Goal: Task Accomplishment & Management: Complete application form

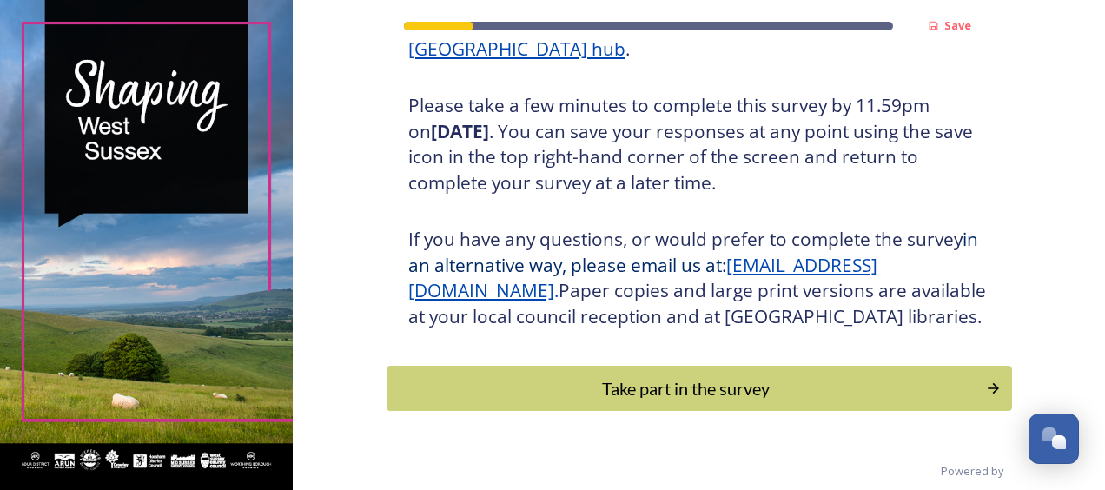
scroll to position [344, 0]
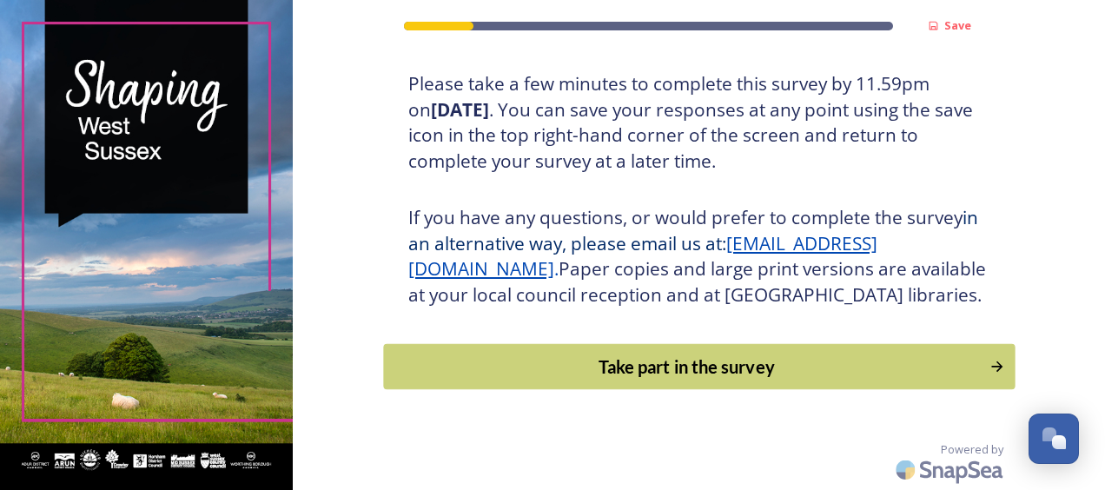
click at [768, 366] on div "Take part in the survey" at bounding box center [686, 366] width 587 height 26
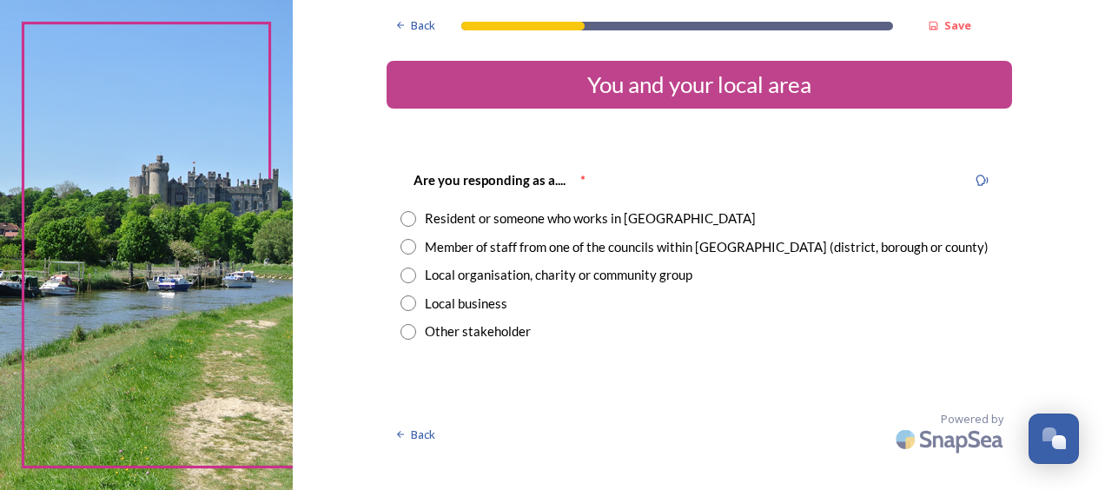
click at [406, 218] on input "radio" at bounding box center [408, 219] width 16 height 16
radio input "true"
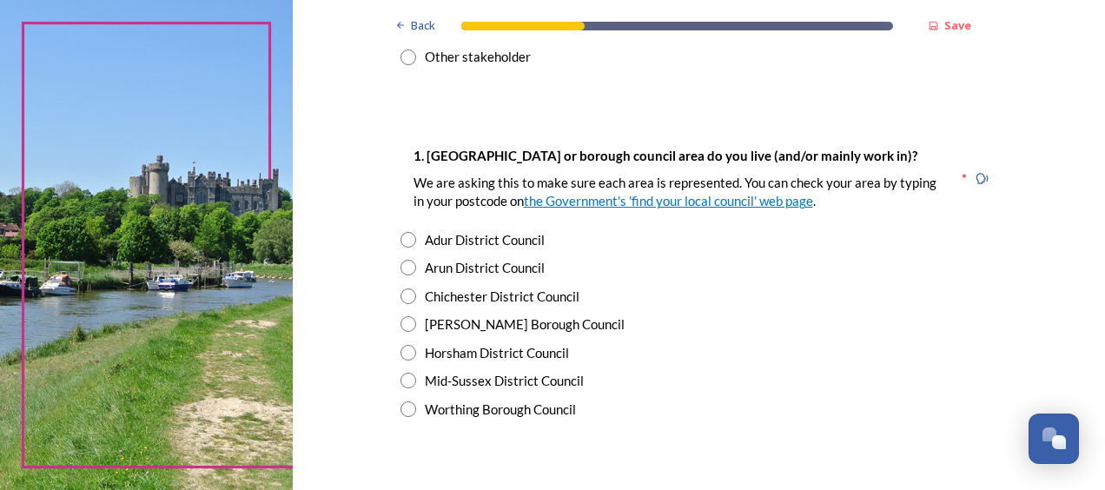
scroll to position [313, 0]
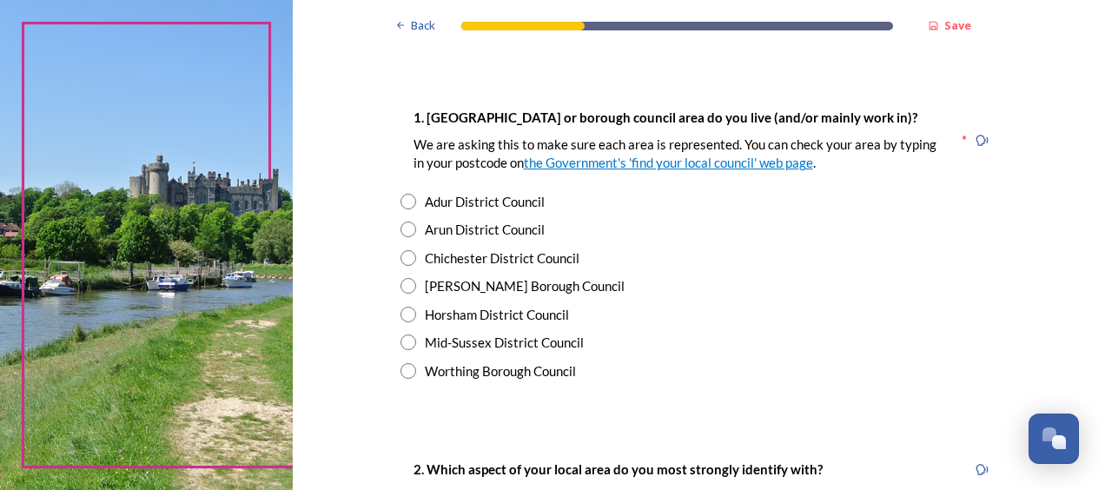
click at [402, 284] on input "radio" at bounding box center [408, 286] width 16 height 16
radio input "true"
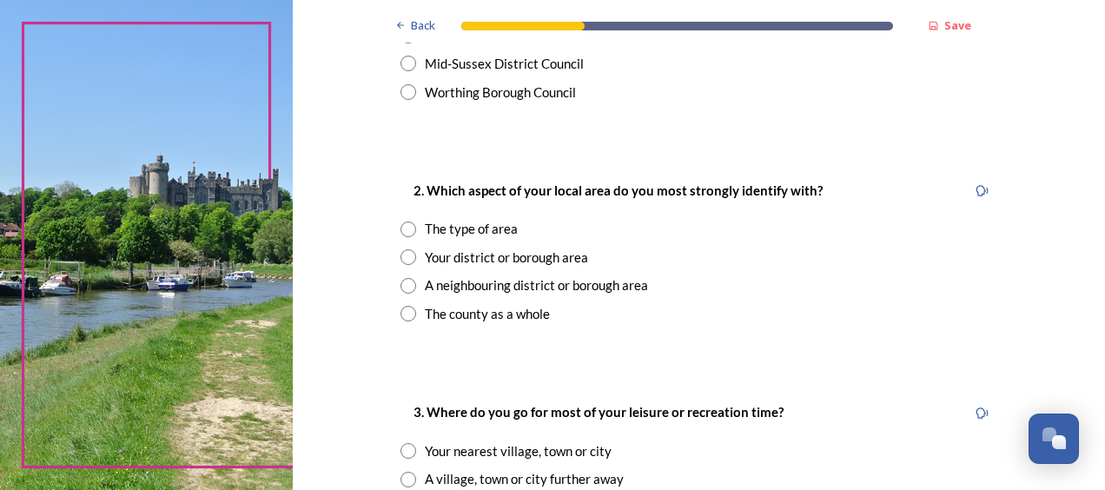
scroll to position [625, 0]
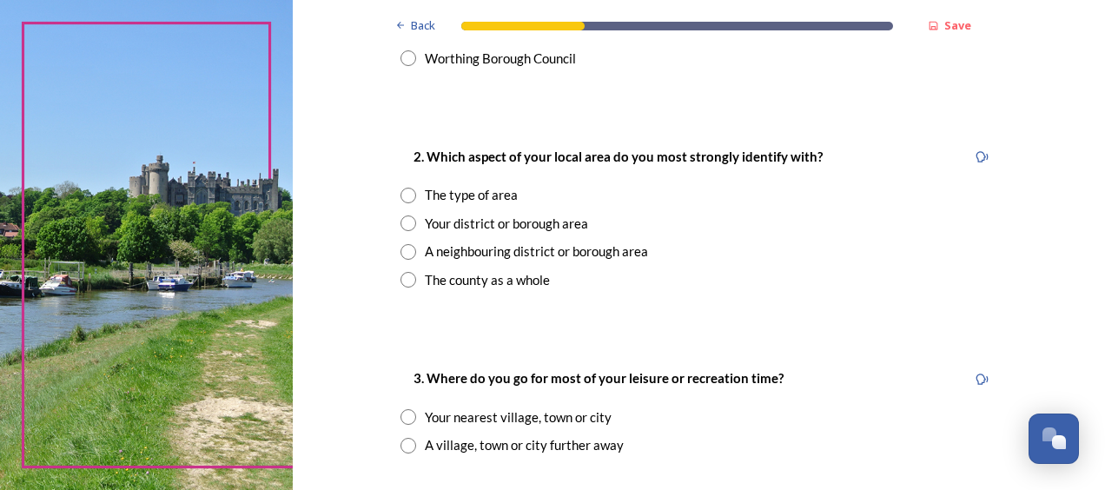
click at [400, 221] on input "radio" at bounding box center [408, 223] width 16 height 16
radio input "true"
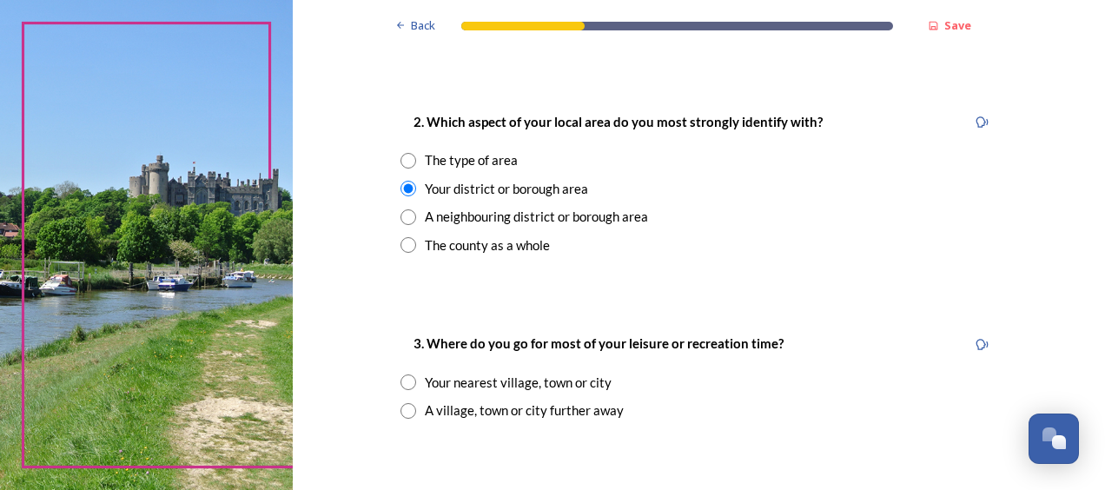
scroll to position [695, 0]
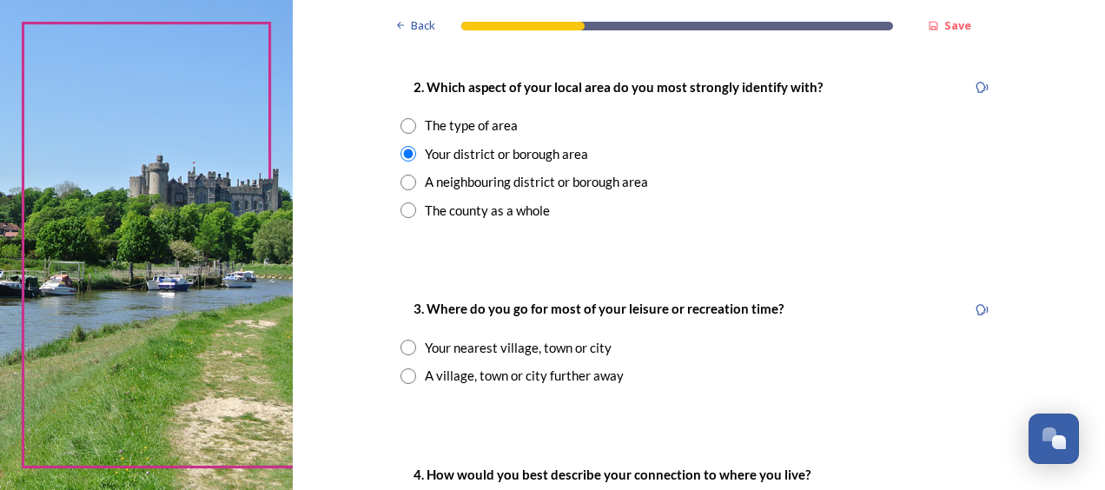
click at [401, 347] on input "radio" at bounding box center [408, 348] width 16 height 16
radio input "true"
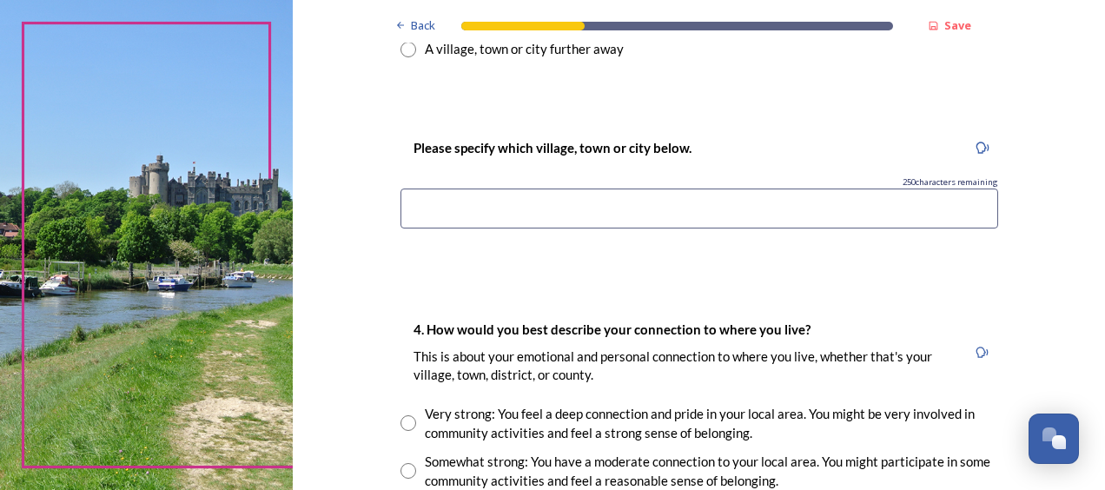
scroll to position [1042, 0]
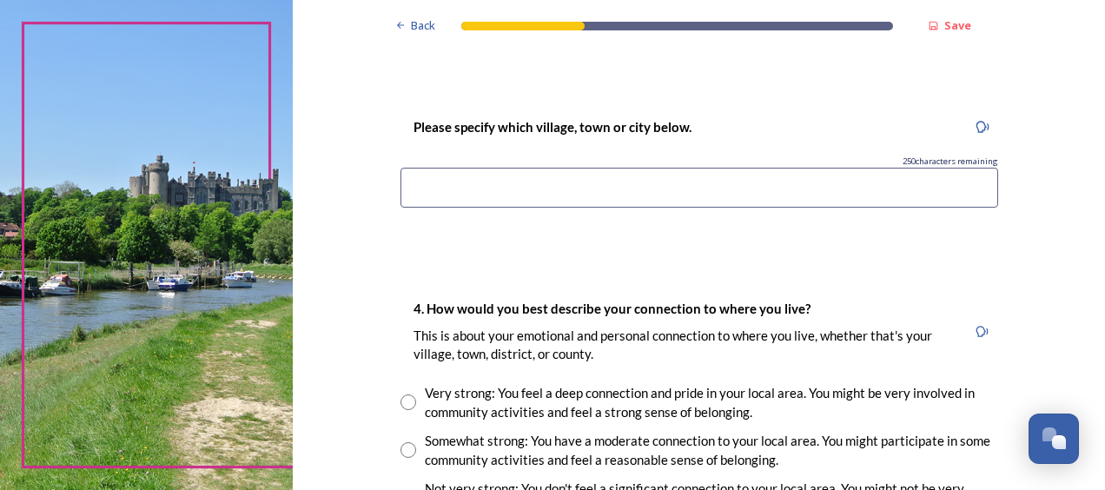
click at [402, 182] on input at bounding box center [698, 188] width 597 height 40
click at [460, 188] on input "[PERSON_NAME], [GEOGRAPHIC_DATA], [GEOGRAPHIC_DATA]," at bounding box center [698, 188] width 597 height 40
click at [681, 192] on input "Crawley, Horley, [GEOGRAPHIC_DATA], [GEOGRAPHIC_DATA]," at bounding box center [698, 188] width 597 height 40
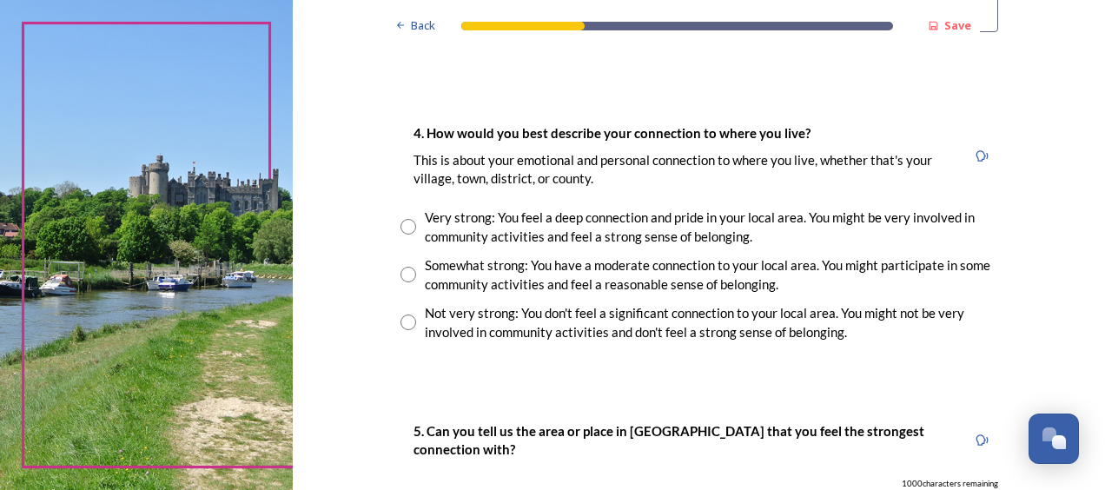
scroll to position [1223, 0]
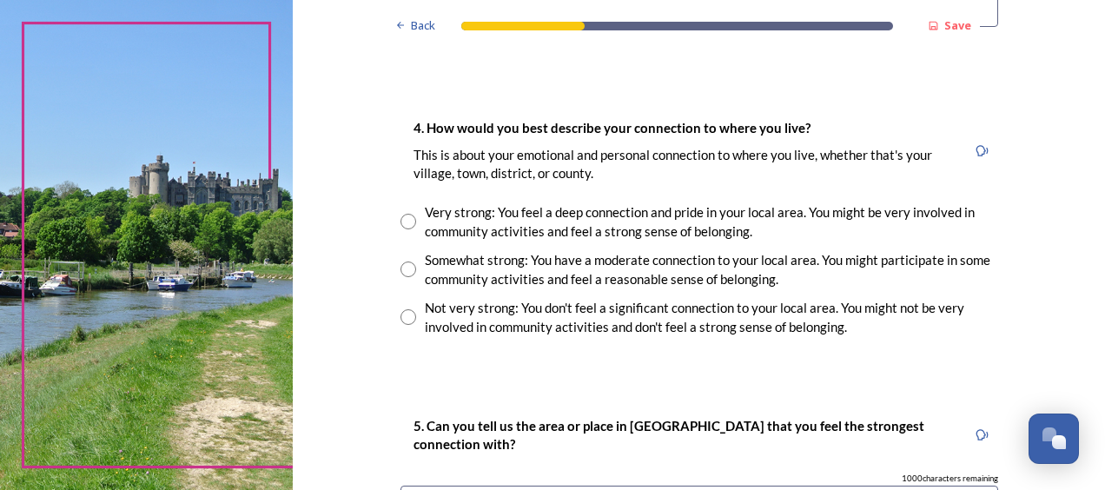
type input "Crawley, Horley, [GEOGRAPHIC_DATA], [GEOGRAPHIC_DATA], [GEOGRAPHIC_DATA]"
click at [401, 221] on input "radio" at bounding box center [408, 222] width 16 height 16
radio input "true"
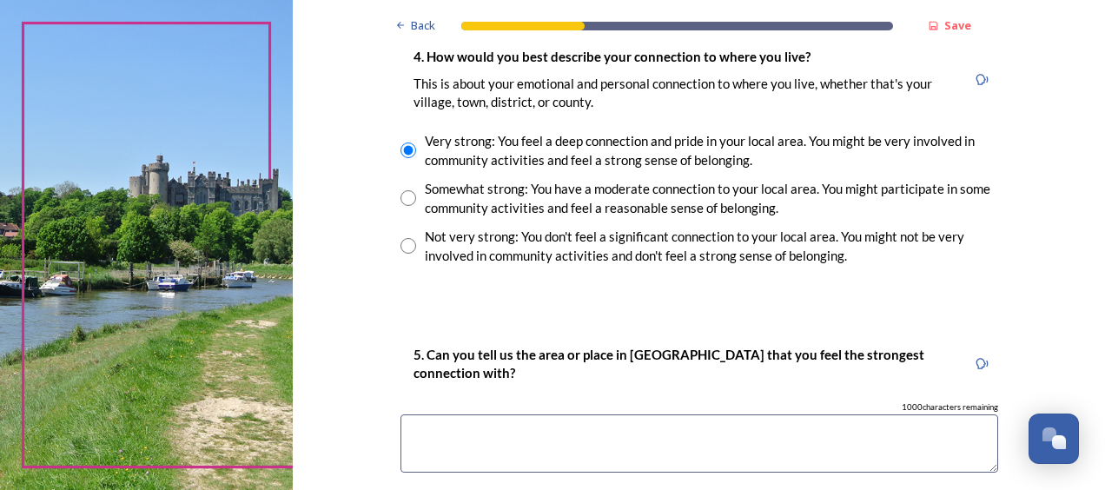
scroll to position [1359, 0]
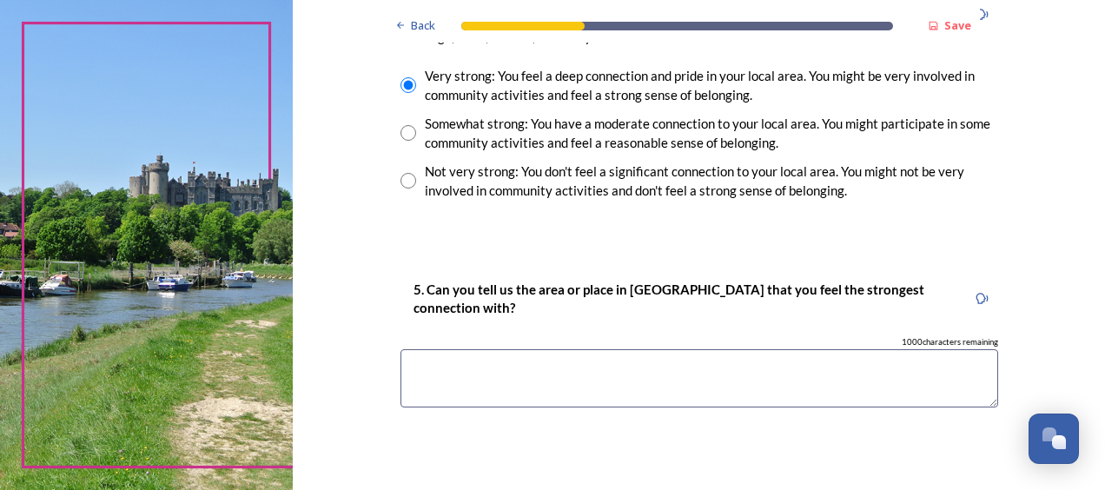
click at [420, 368] on textarea at bounding box center [698, 378] width 597 height 58
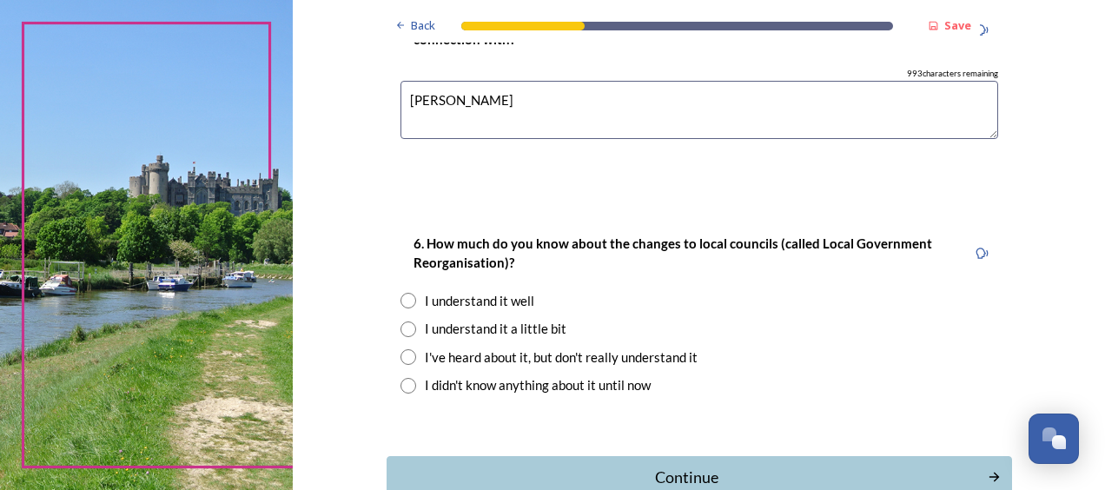
scroll to position [1648, 0]
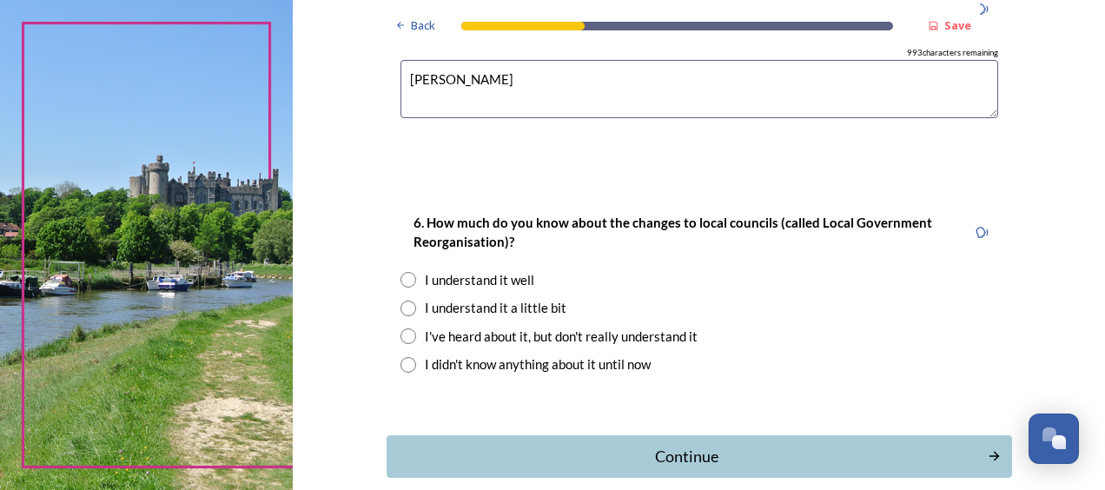
type textarea "[PERSON_NAME]"
click at [403, 306] on input "radio" at bounding box center [408, 308] width 16 height 16
radio input "true"
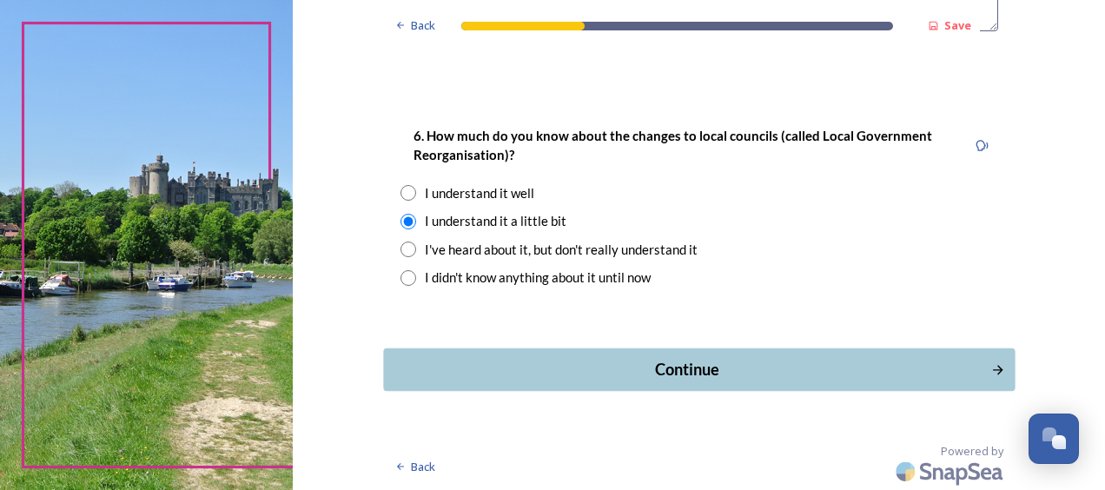
click at [687, 379] on div "Continue" at bounding box center [687, 369] width 588 height 23
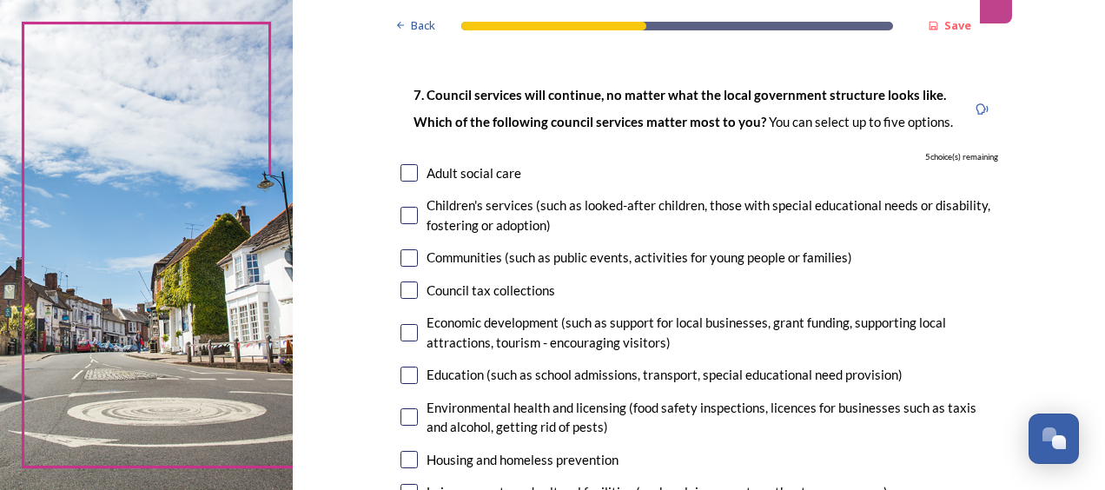
scroll to position [89, 0]
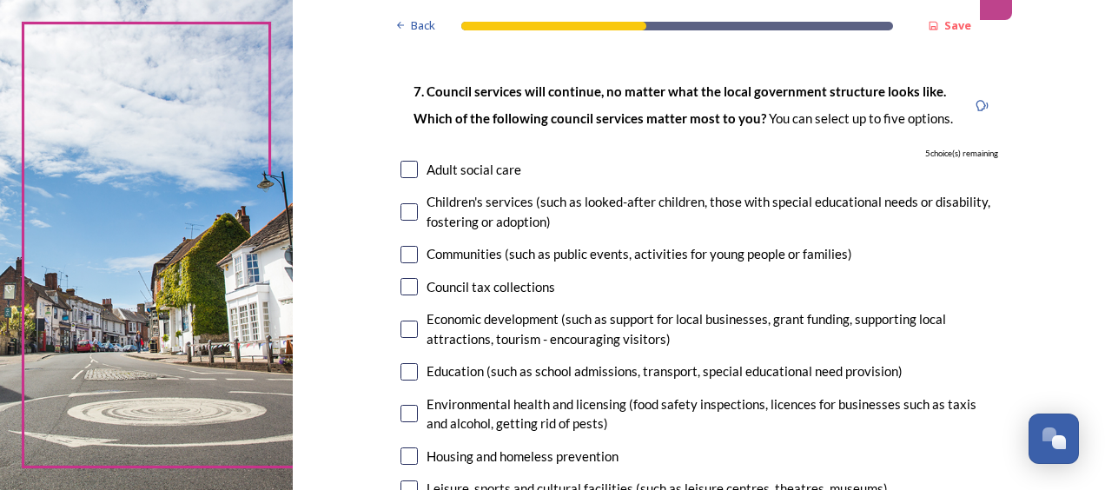
click at [400, 165] on input "checkbox" at bounding box center [408, 169] width 17 height 17
checkbox input "true"
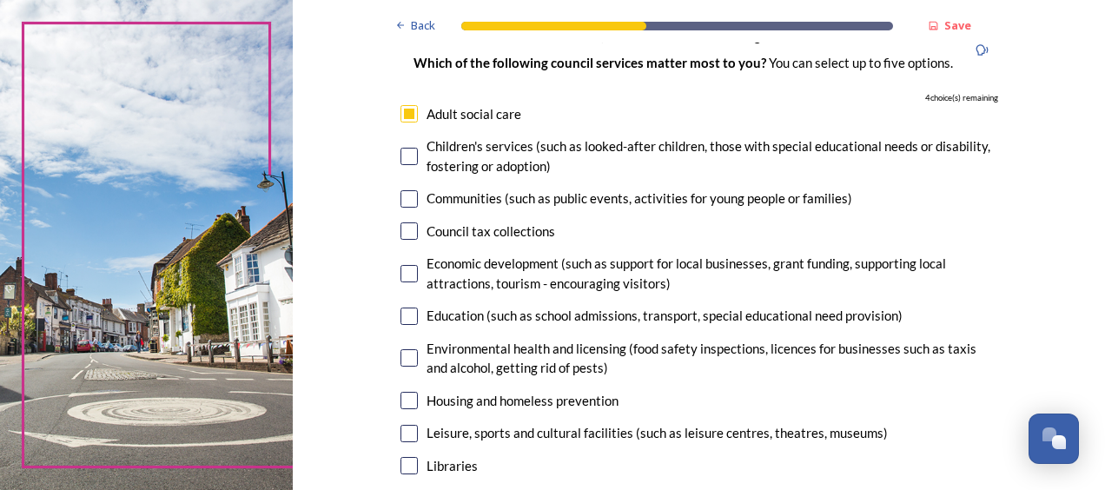
scroll to position [201, 0]
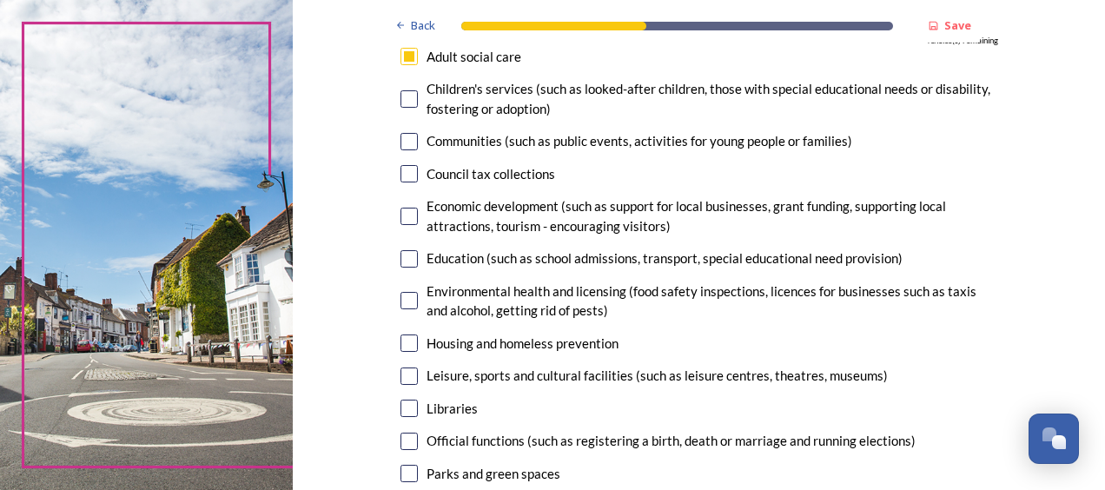
click at [400, 382] on input "checkbox" at bounding box center [408, 375] width 17 height 17
checkbox input "true"
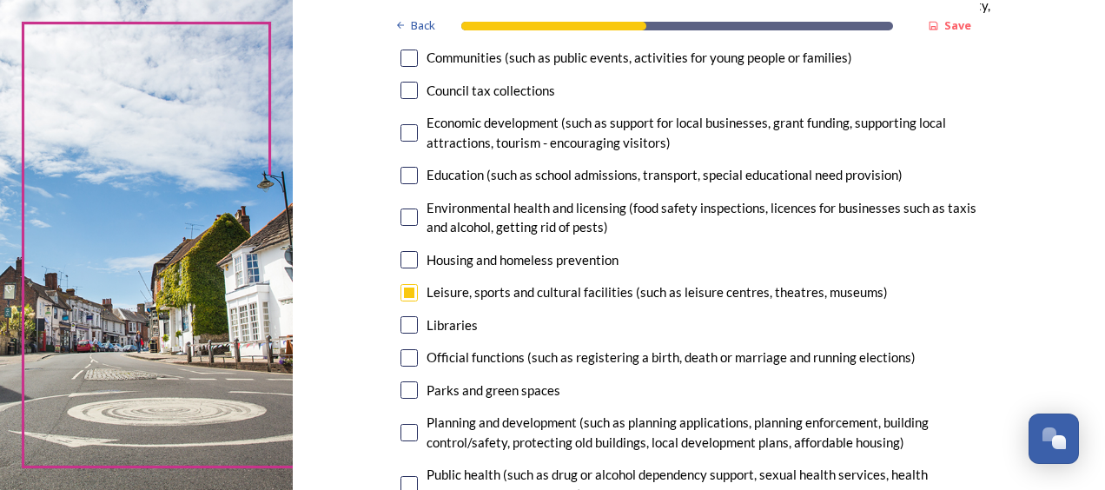
scroll to position [288, 0]
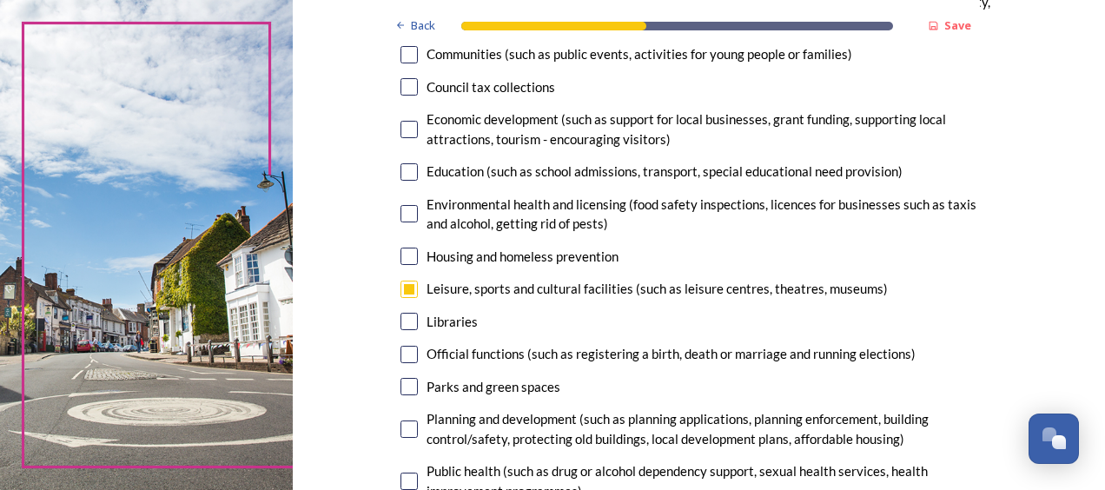
click at [400, 321] on input "checkbox" at bounding box center [408, 321] width 17 height 17
checkbox input "true"
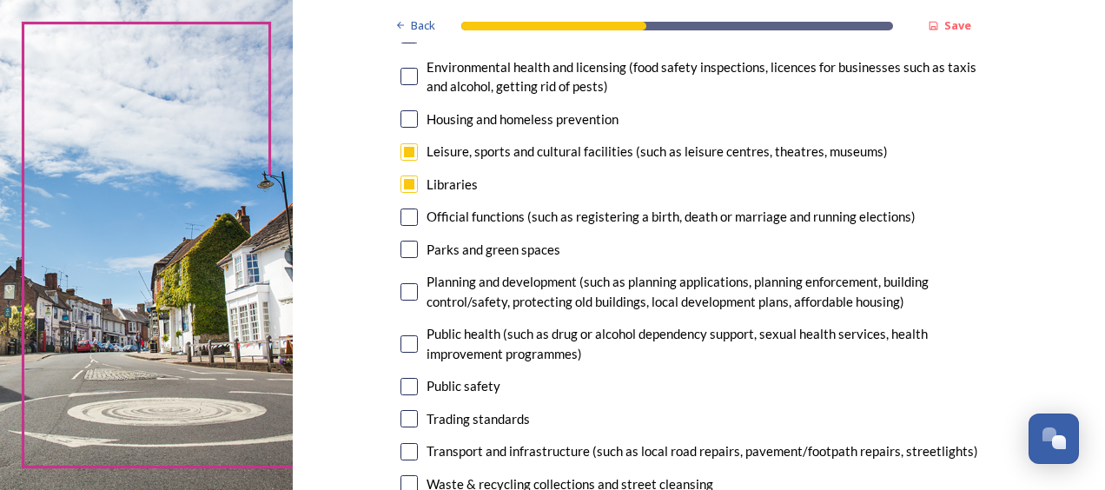
scroll to position [426, 0]
click at [400, 292] on input "checkbox" at bounding box center [408, 291] width 17 height 17
checkbox input "true"
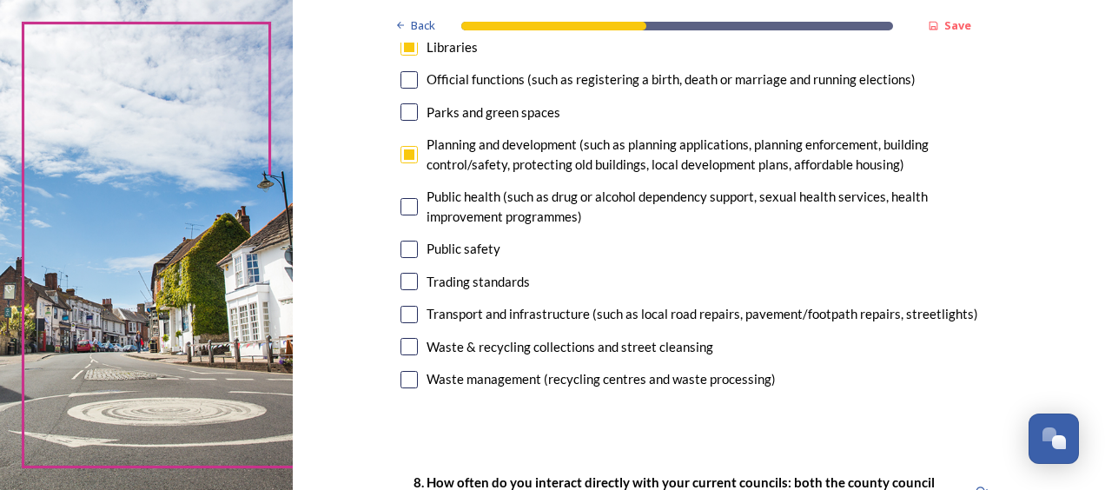
scroll to position [563, 0]
click at [408, 348] on input "checkbox" at bounding box center [408, 346] width 17 height 17
checkbox input "true"
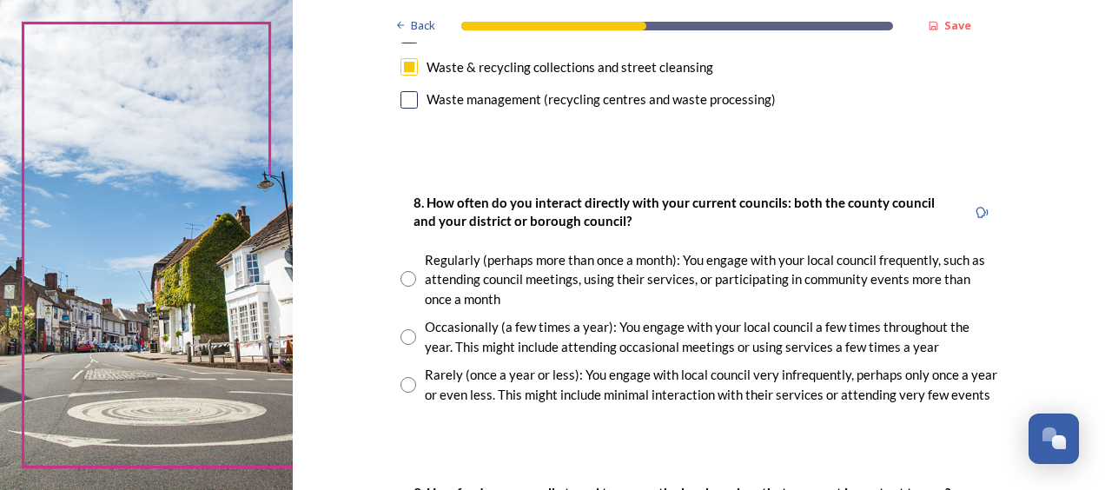
scroll to position [850, 0]
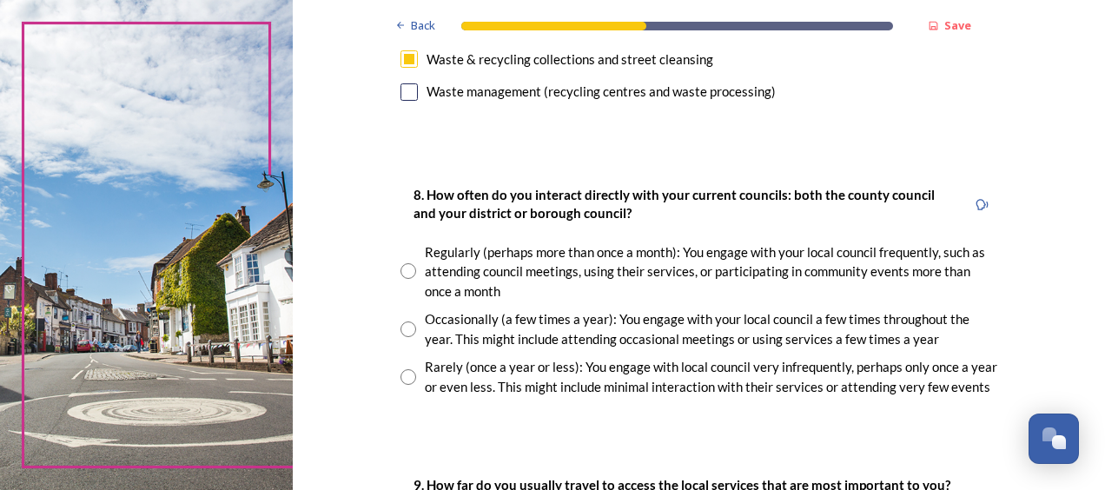
click at [400, 327] on input "radio" at bounding box center [408, 329] width 16 height 16
radio input "true"
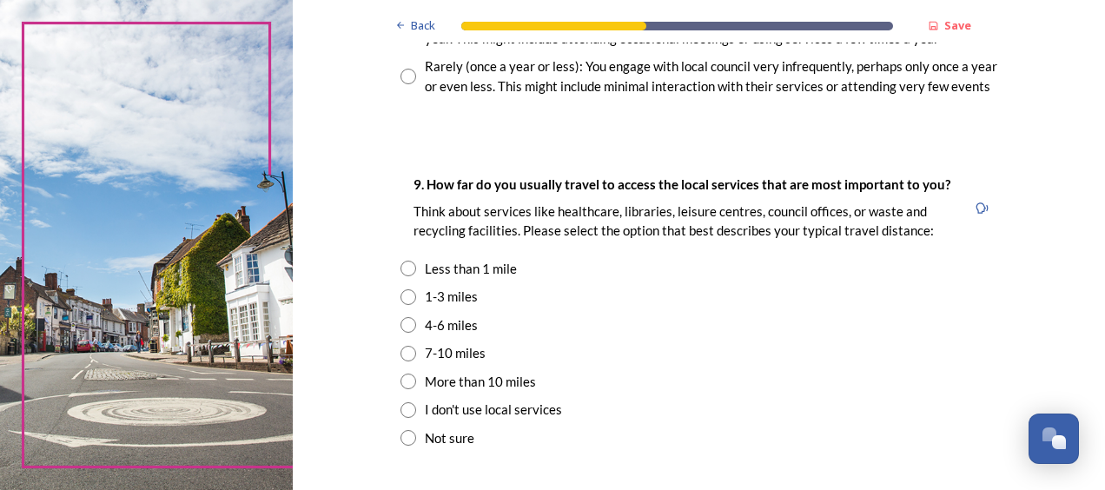
scroll to position [1151, 0]
click at [400, 352] on input "radio" at bounding box center [408, 353] width 16 height 16
radio input "true"
click at [408, 324] on input "radio" at bounding box center [408, 324] width 16 height 16
radio input "true"
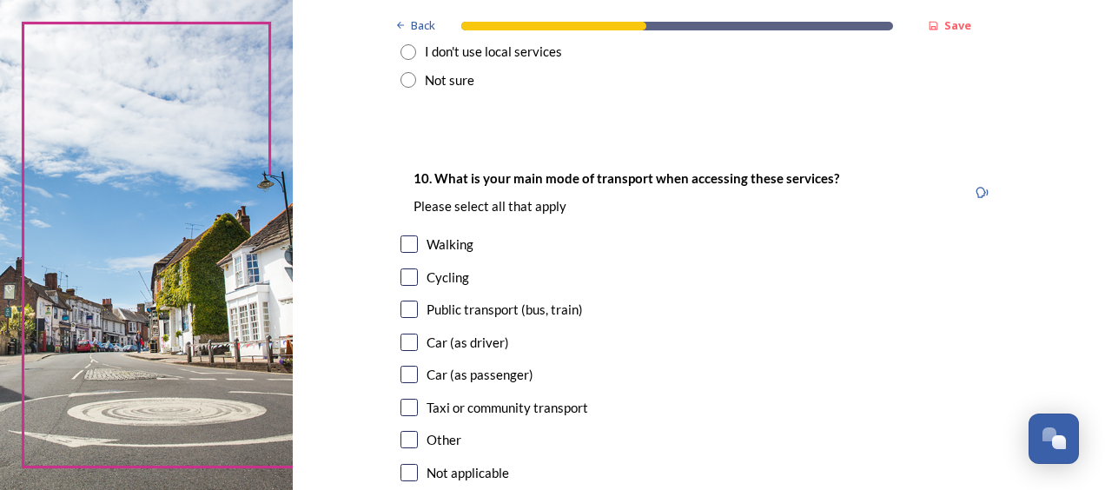
scroll to position [1514, 0]
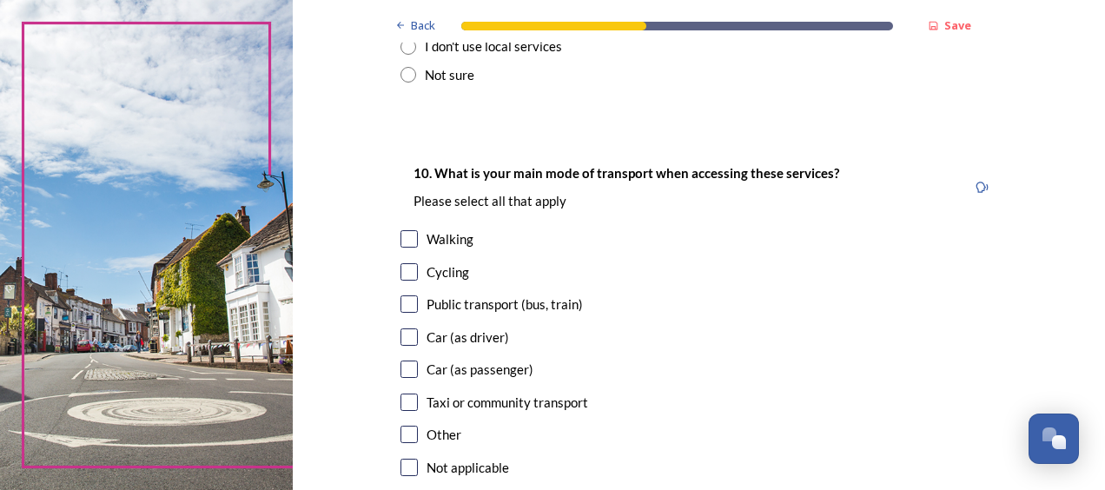
click at [405, 338] on input "checkbox" at bounding box center [408, 336] width 17 height 17
checkbox input "true"
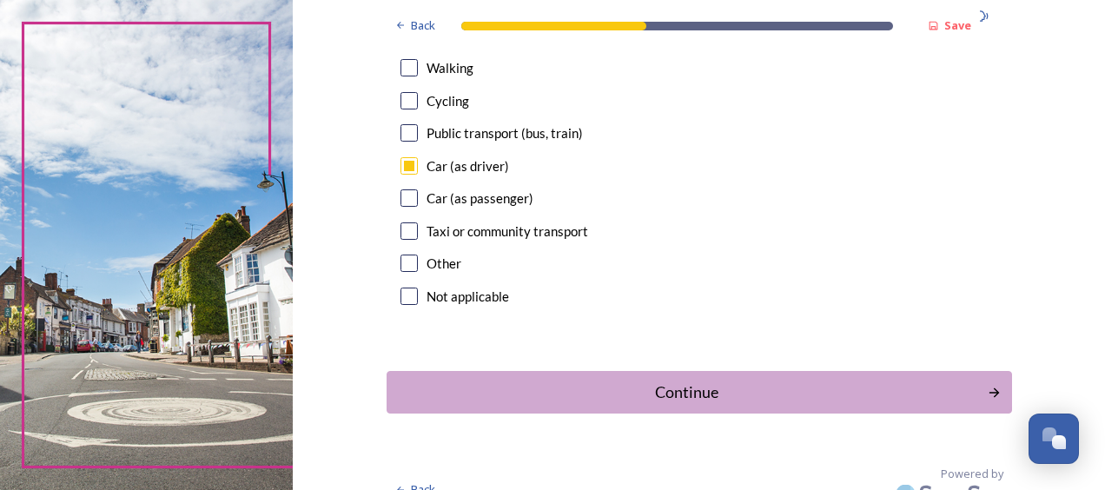
scroll to position [1693, 0]
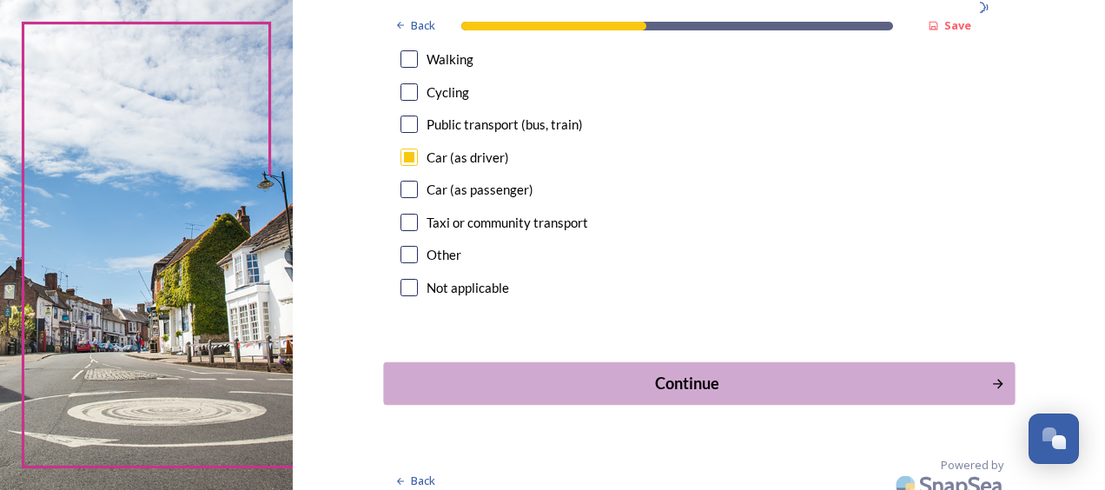
click at [688, 392] on div "Continue" at bounding box center [687, 383] width 588 height 23
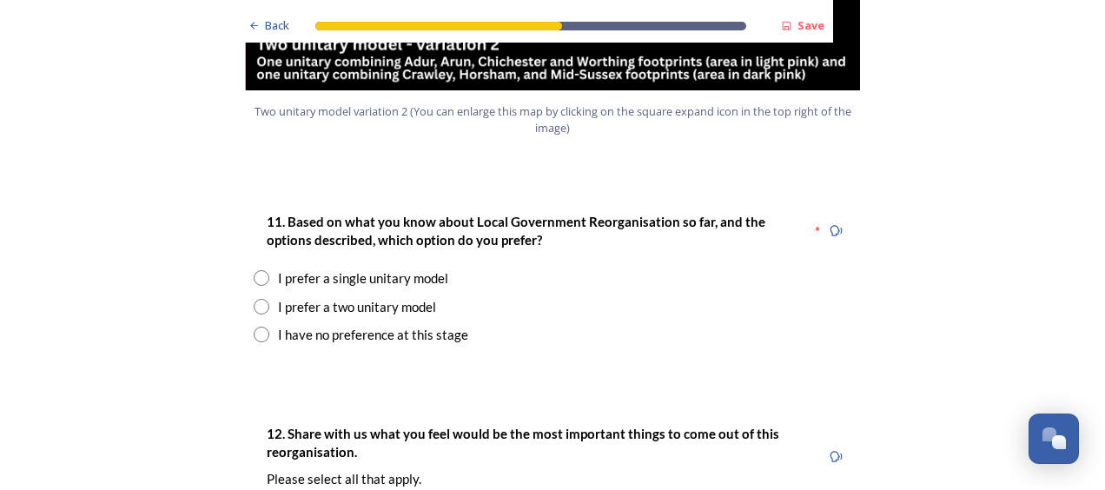
scroll to position [2220, 0]
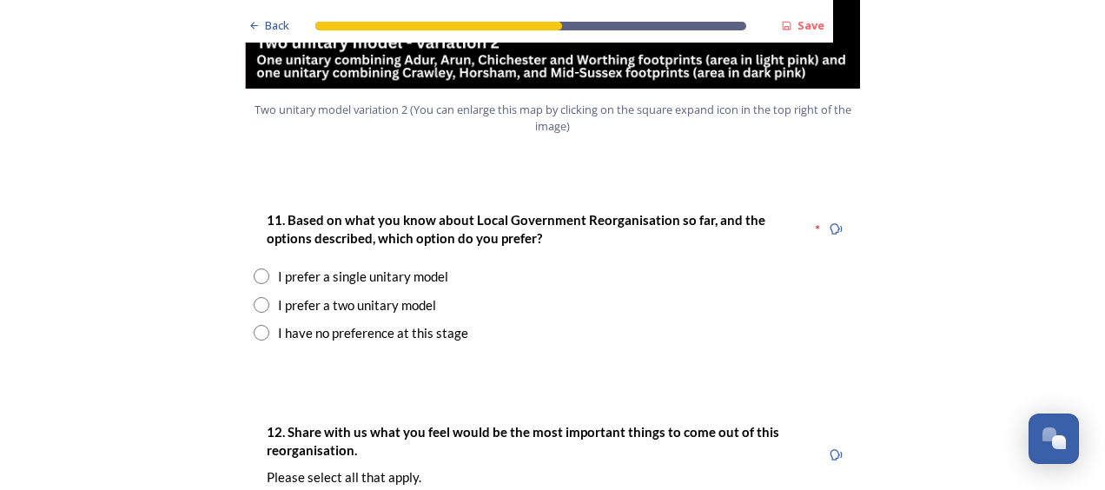
click at [255, 268] on input "radio" at bounding box center [262, 276] width 16 height 16
radio input "true"
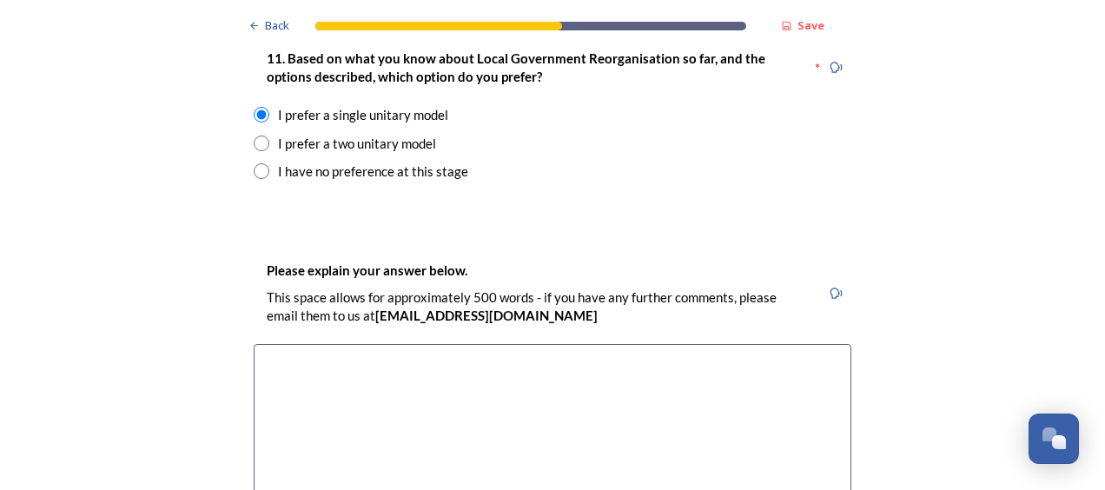
scroll to position [2383, 0]
click at [280, 343] on textarea at bounding box center [552, 440] width 597 height 195
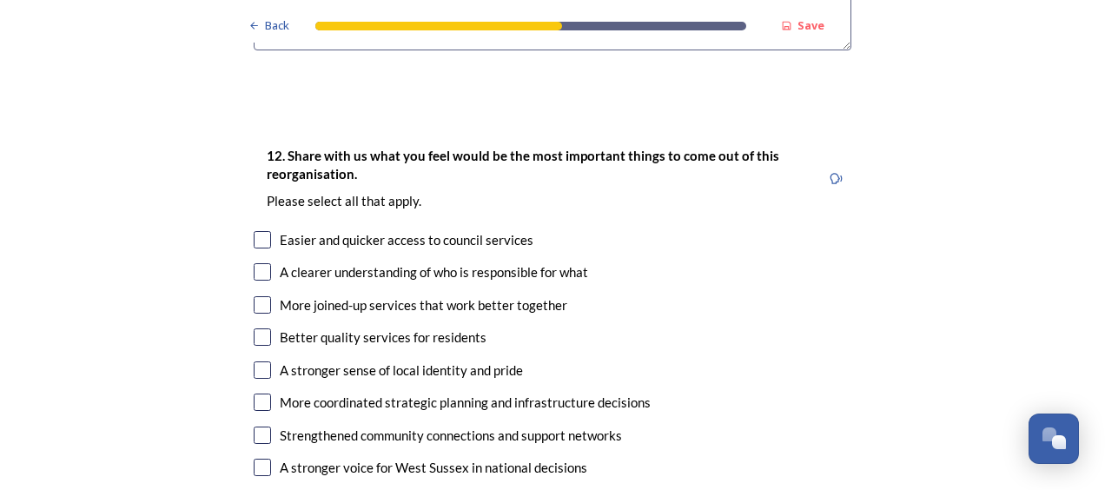
scroll to position [2872, 0]
type textarea "Bringing services and improvements equally for all areas within one unit."
click at [260, 230] on input "checkbox" at bounding box center [262, 238] width 17 height 17
checkbox input "true"
click at [255, 262] on input "checkbox" at bounding box center [262, 270] width 17 height 17
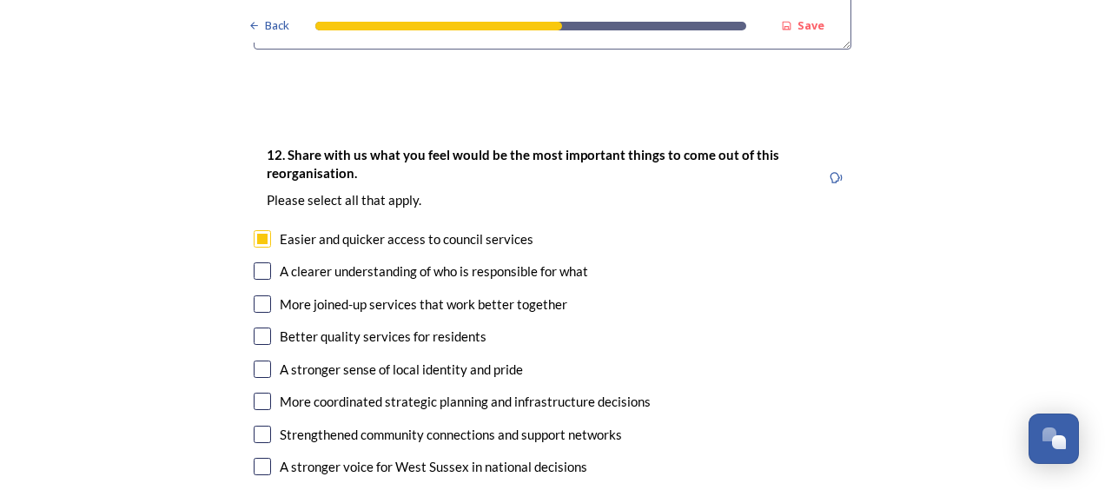
checkbox input "true"
click at [260, 295] on input "checkbox" at bounding box center [262, 303] width 17 height 17
checkbox input "true"
click at [259, 327] on input "checkbox" at bounding box center [262, 335] width 17 height 17
checkbox input "true"
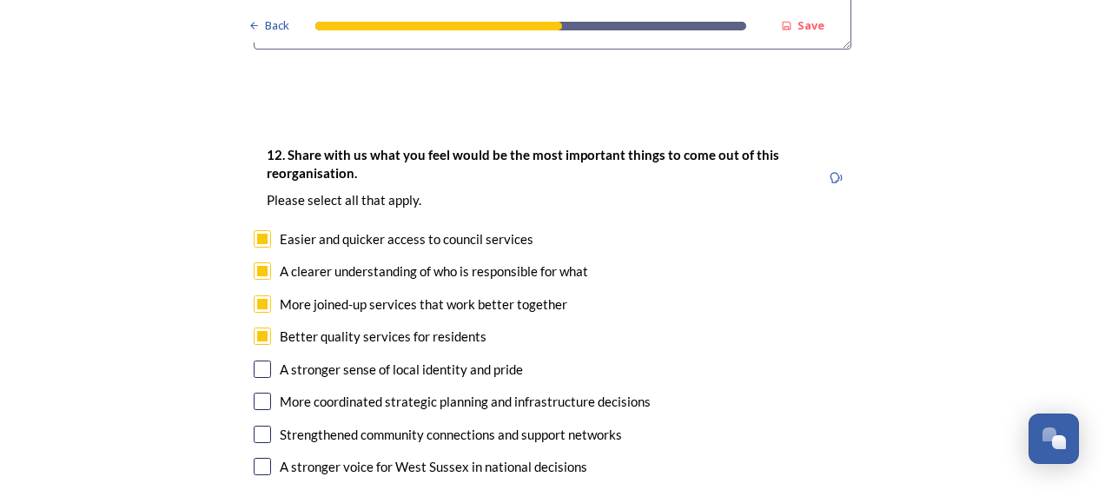
click at [256, 360] on input "checkbox" at bounding box center [262, 368] width 17 height 17
checkbox input "true"
click at [258, 393] on input "checkbox" at bounding box center [262, 401] width 17 height 17
checkbox input "true"
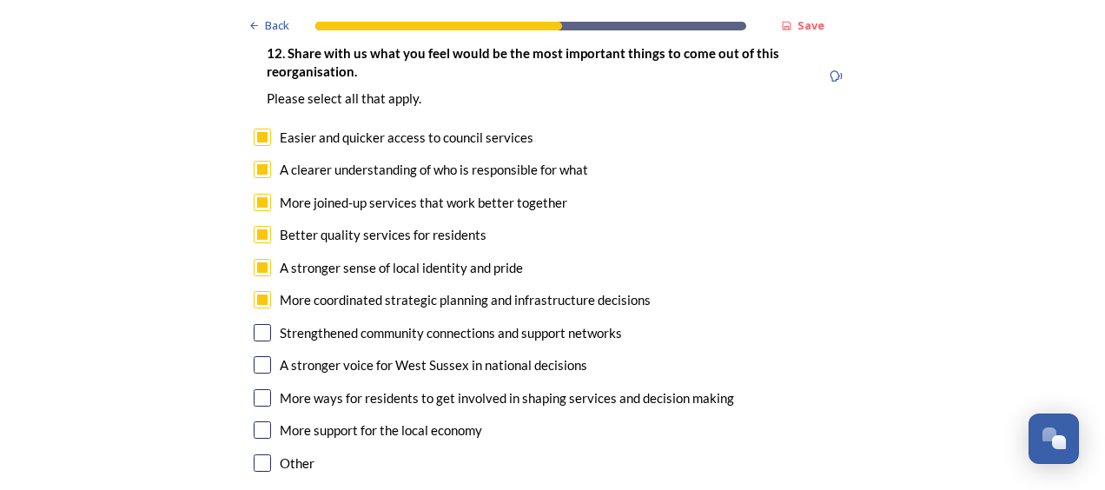
scroll to position [2994, 0]
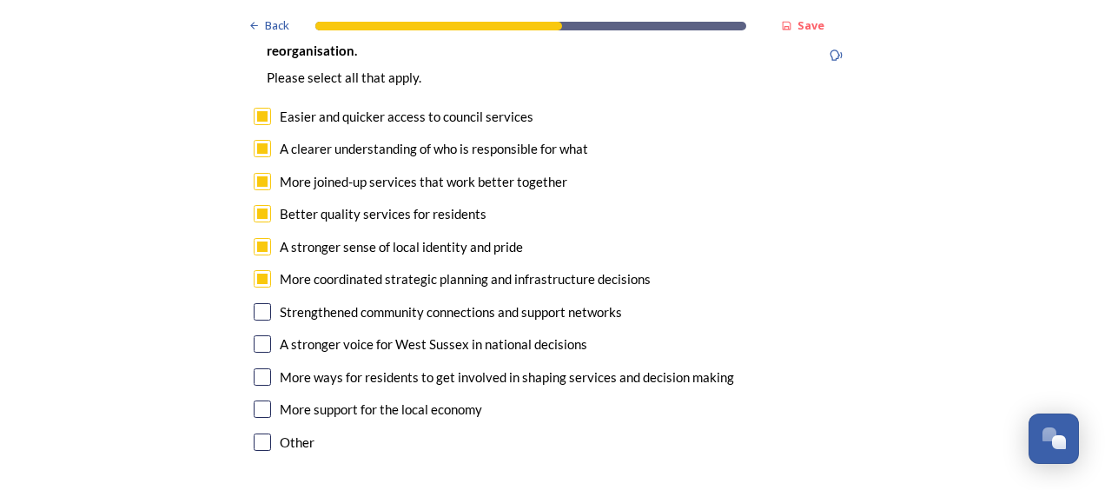
click at [262, 303] on input "checkbox" at bounding box center [262, 311] width 17 height 17
checkbox input "true"
click at [259, 335] on input "checkbox" at bounding box center [262, 343] width 17 height 17
checkbox input "true"
click at [261, 368] on input "checkbox" at bounding box center [262, 376] width 17 height 17
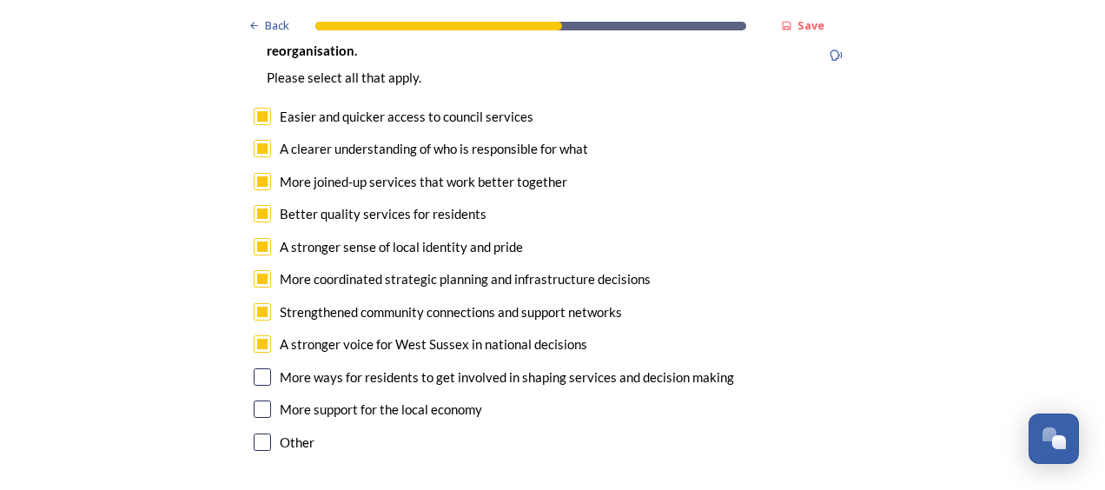
checkbox input "true"
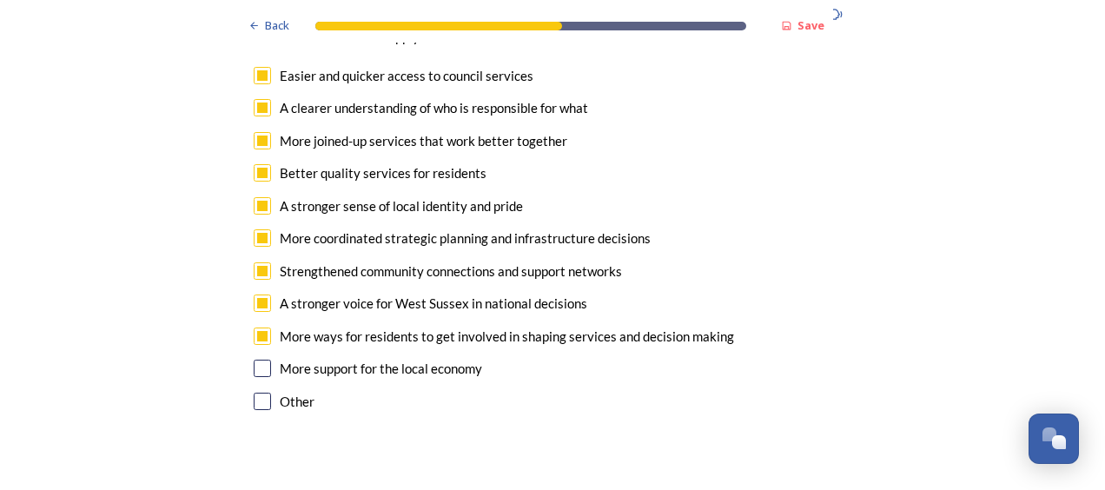
scroll to position [3045, 0]
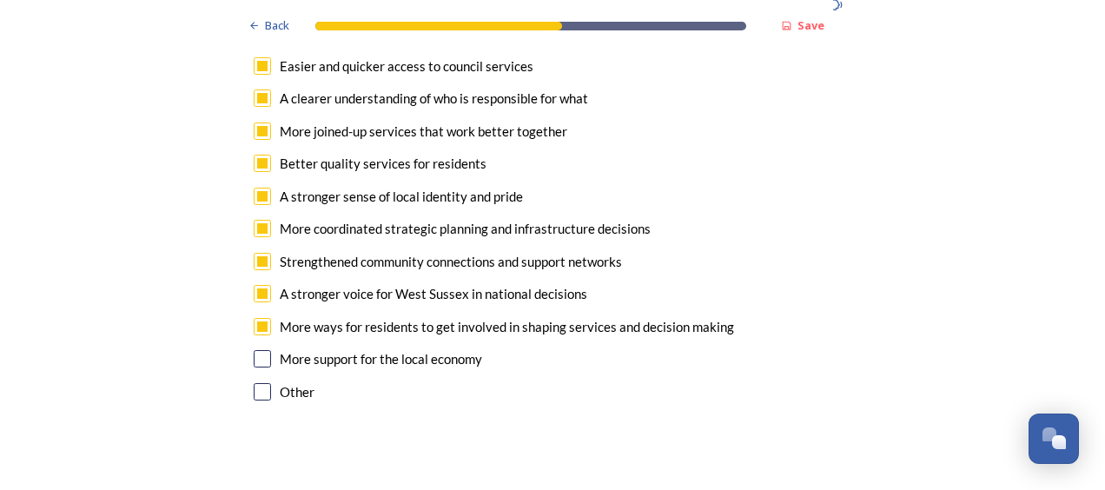
click at [261, 350] on input "checkbox" at bounding box center [262, 358] width 17 height 17
checkbox input "true"
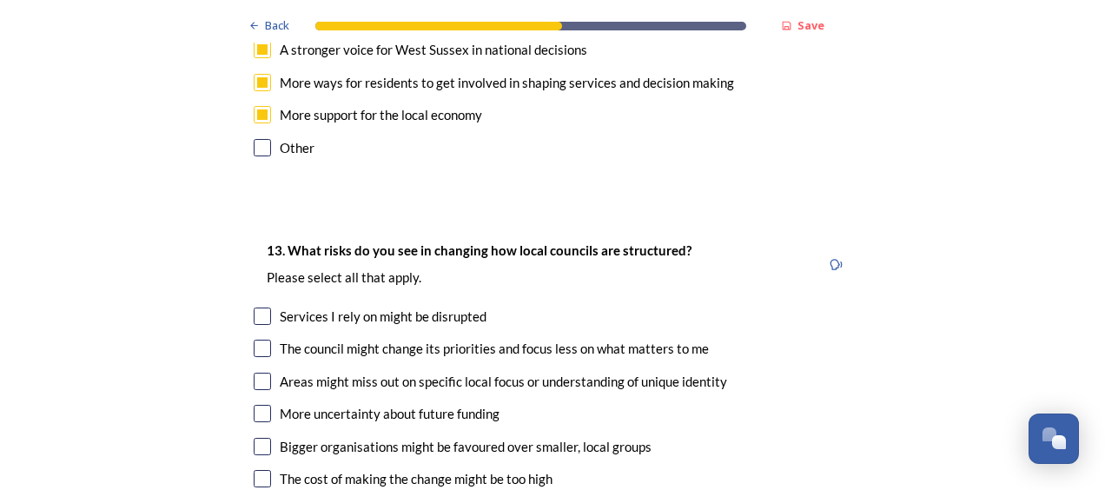
scroll to position [3289, 0]
click at [259, 307] on input "checkbox" at bounding box center [262, 315] width 17 height 17
checkbox input "true"
click at [257, 339] on input "checkbox" at bounding box center [262, 347] width 17 height 17
checkbox input "true"
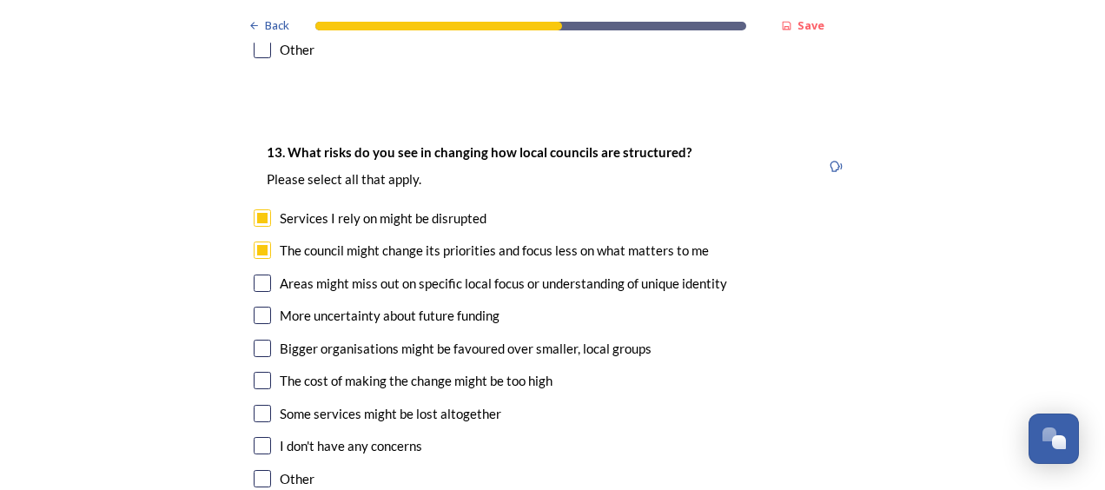
scroll to position [3407, 0]
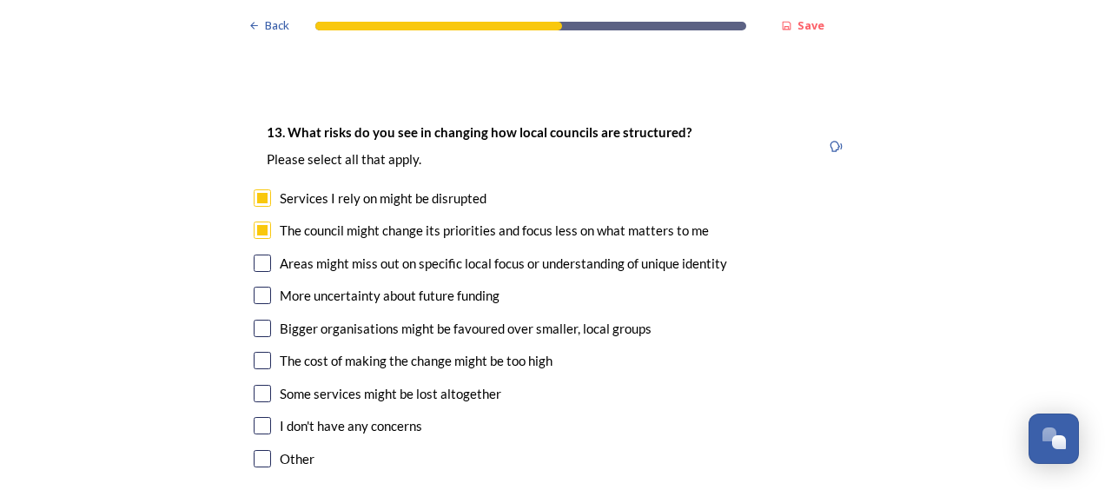
click at [257, 254] on input "checkbox" at bounding box center [262, 262] width 17 height 17
checkbox input "true"
click at [254, 287] on input "checkbox" at bounding box center [262, 295] width 17 height 17
checkbox input "true"
click at [254, 320] on input "checkbox" at bounding box center [262, 328] width 17 height 17
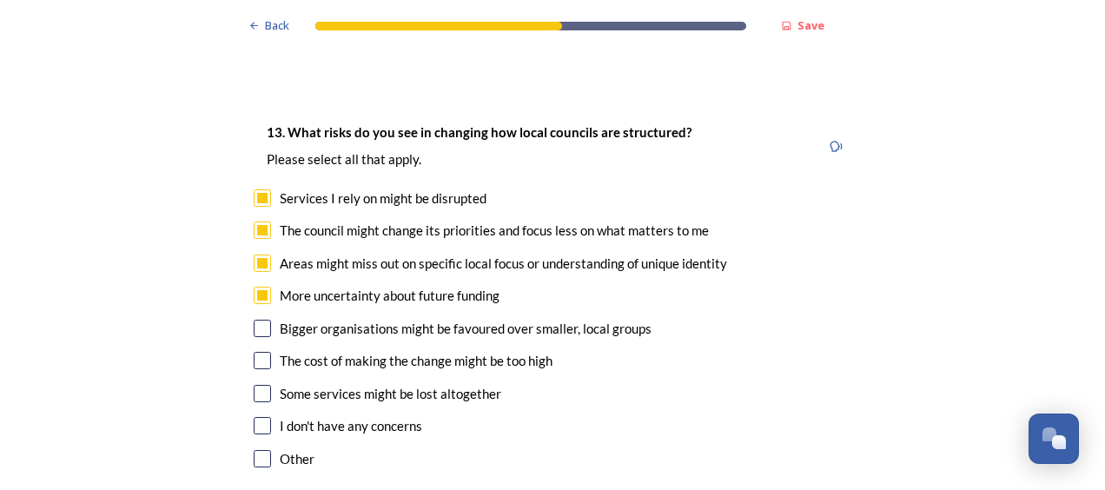
checkbox input "true"
click at [254, 352] on input "checkbox" at bounding box center [262, 360] width 17 height 17
checkbox input "true"
click at [257, 385] on input "checkbox" at bounding box center [262, 393] width 17 height 17
checkbox input "true"
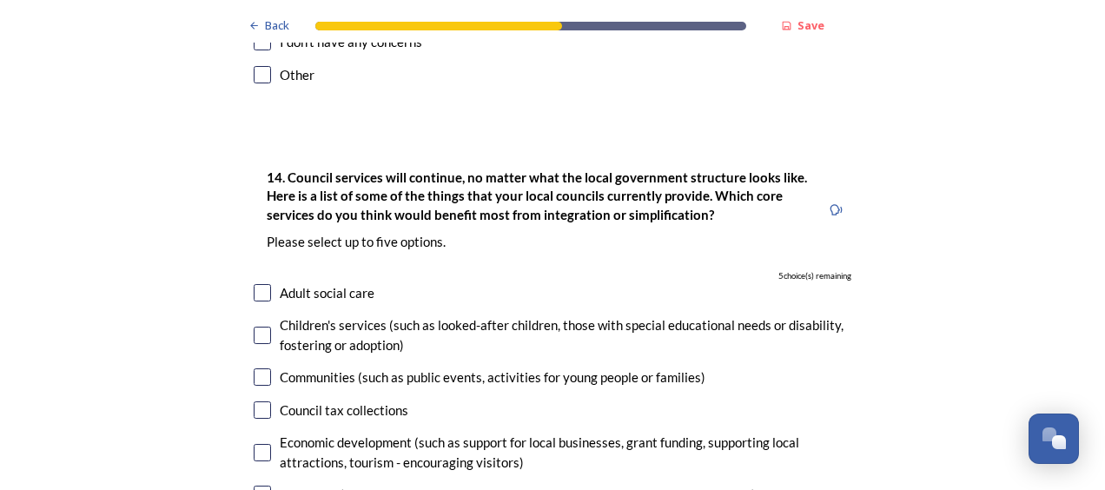
scroll to position [3791, 0]
click at [257, 283] on input "checkbox" at bounding box center [262, 291] width 17 height 17
checkbox input "true"
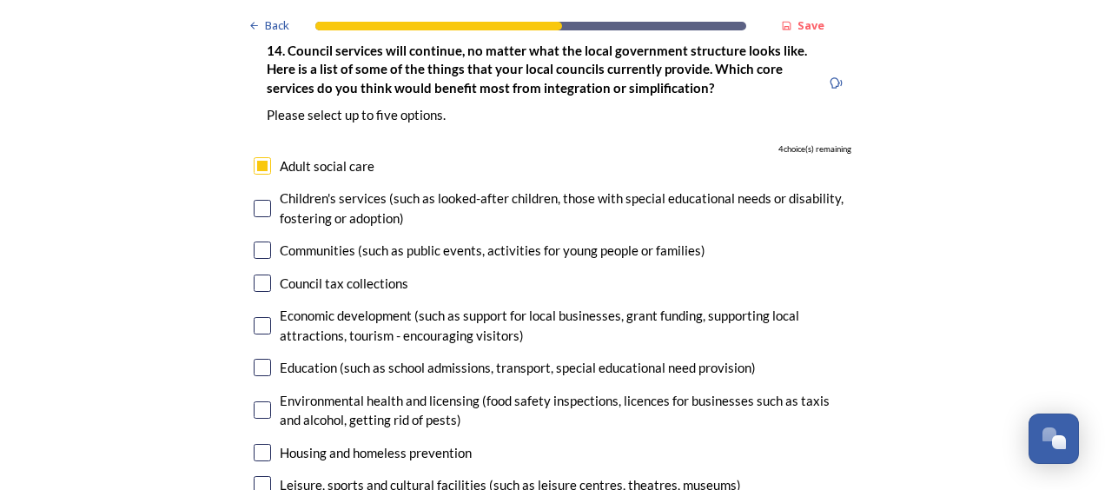
scroll to position [3919, 0]
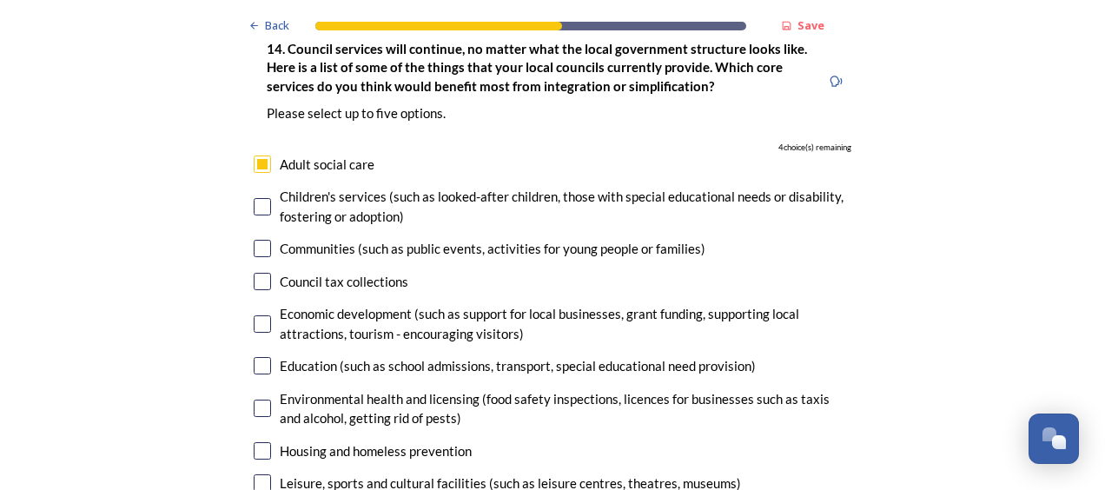
click at [257, 315] on input "checkbox" at bounding box center [262, 323] width 17 height 17
checkbox input "true"
click at [254, 357] on input "checkbox" at bounding box center [262, 365] width 17 height 17
checkbox input "true"
click at [254, 399] on input "checkbox" at bounding box center [262, 407] width 17 height 17
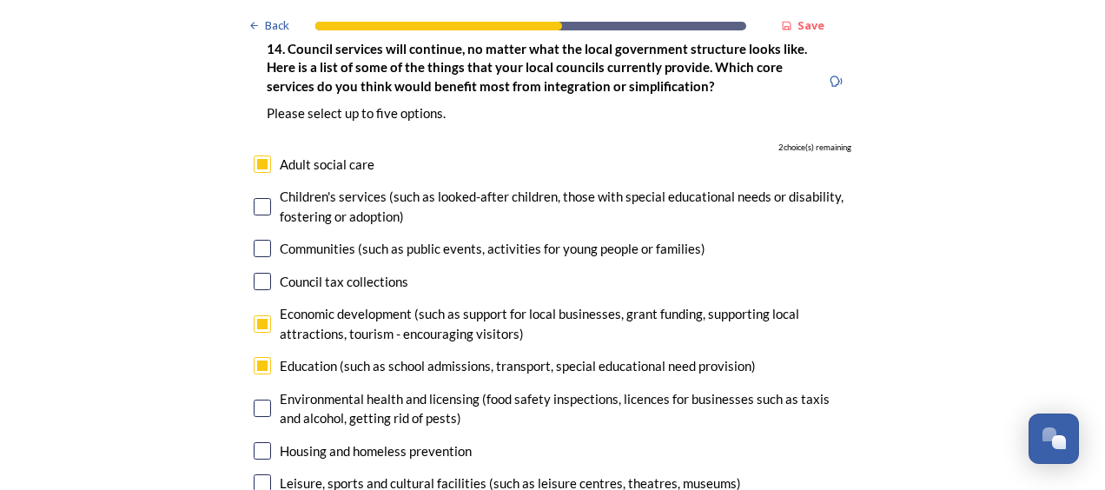
checkbox input "true"
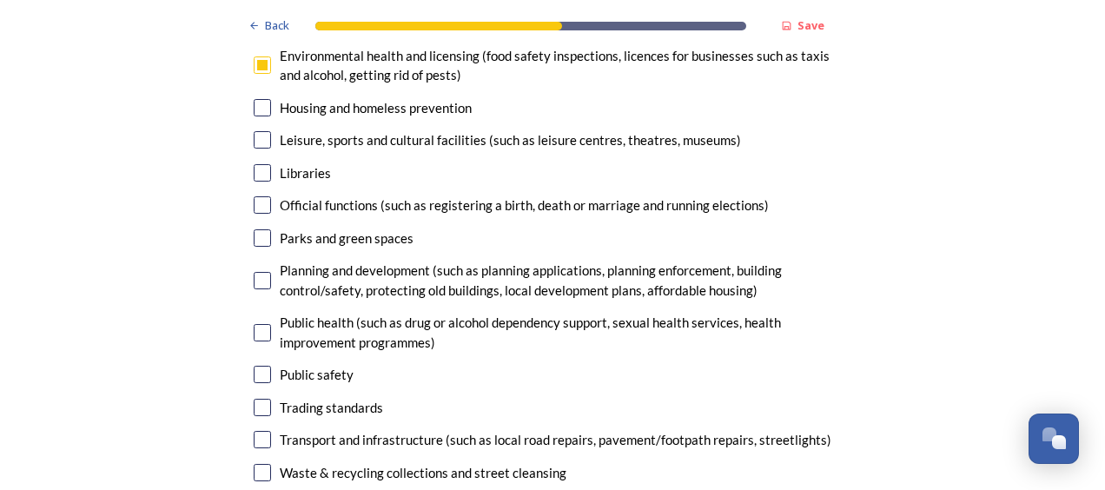
scroll to position [4261, 0]
click at [257, 432] on input "checkbox" at bounding box center [262, 440] width 17 height 17
checkbox input "true"
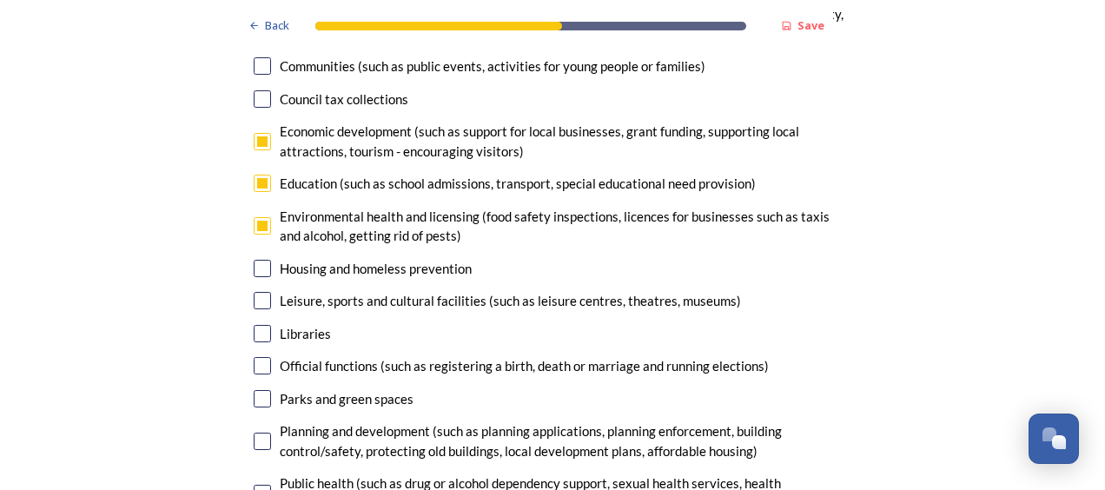
scroll to position [4091, 0]
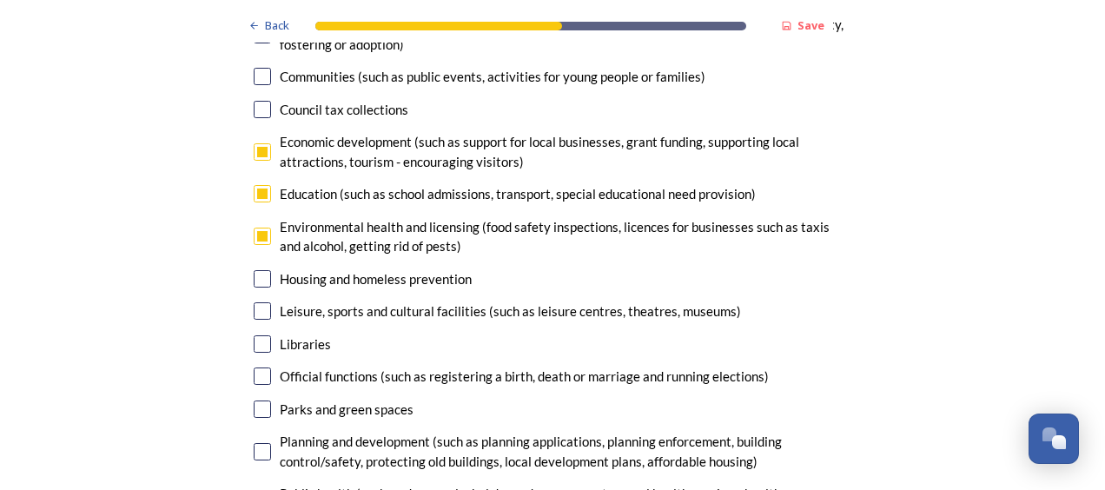
click at [255, 228] on input "checkbox" at bounding box center [262, 236] width 17 height 17
checkbox input "false"
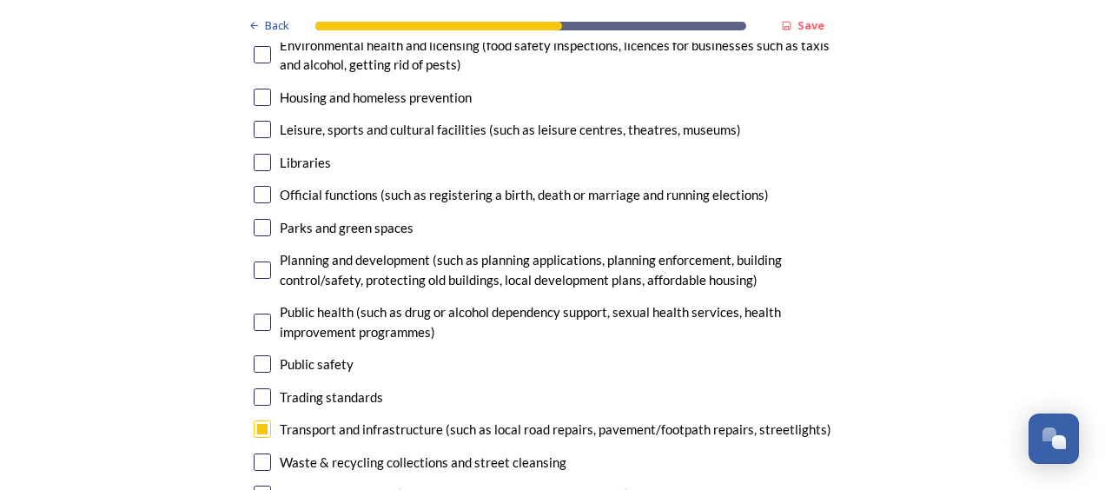
scroll to position [4271, 0]
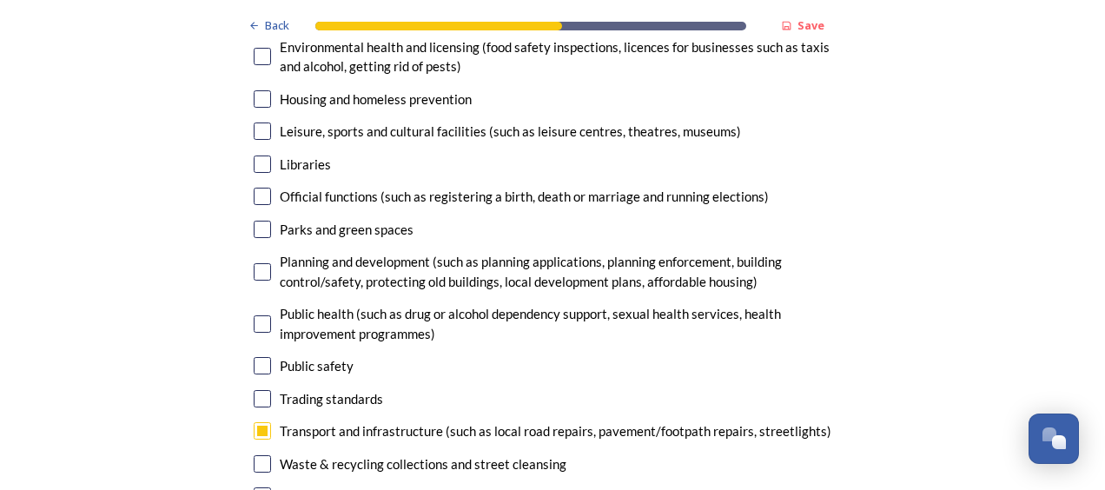
click at [257, 263] on input "checkbox" at bounding box center [262, 271] width 17 height 17
checkbox input "true"
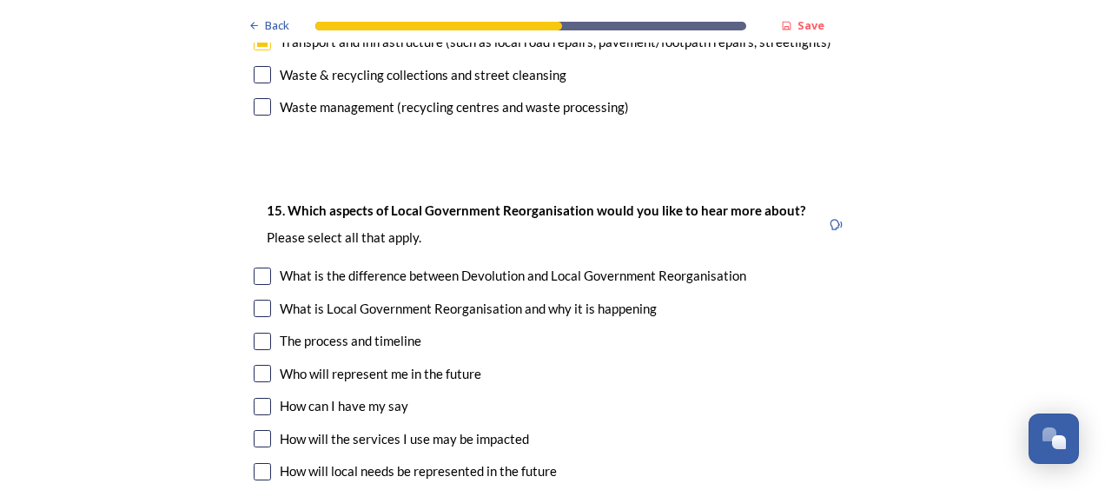
scroll to position [4662, 0]
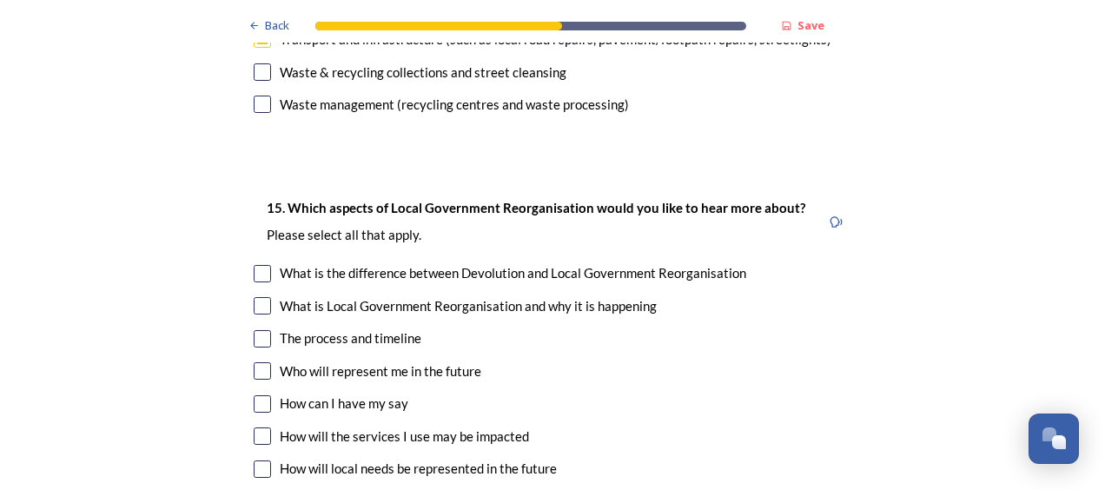
click at [261, 362] on input "checkbox" at bounding box center [262, 370] width 17 height 17
checkbox input "true"
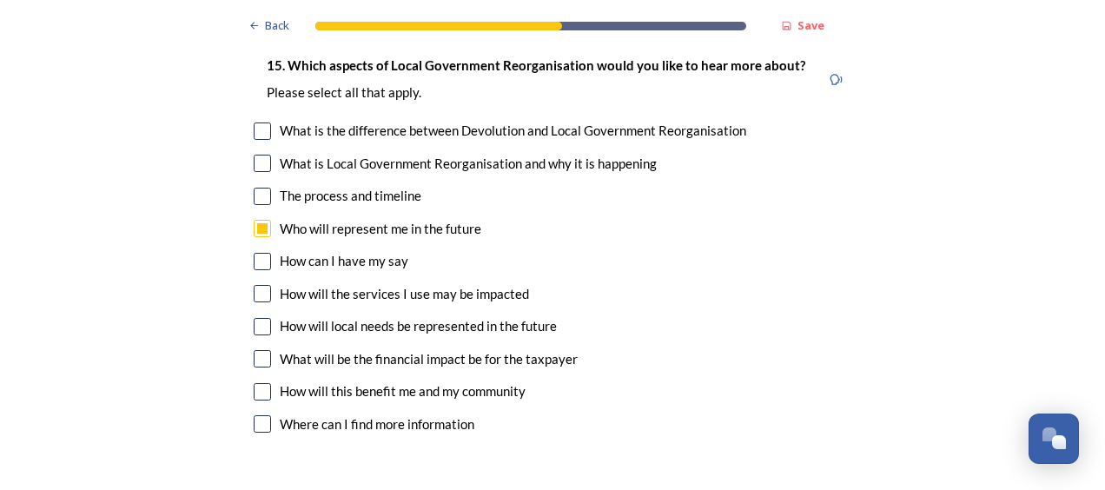
scroll to position [4806, 0]
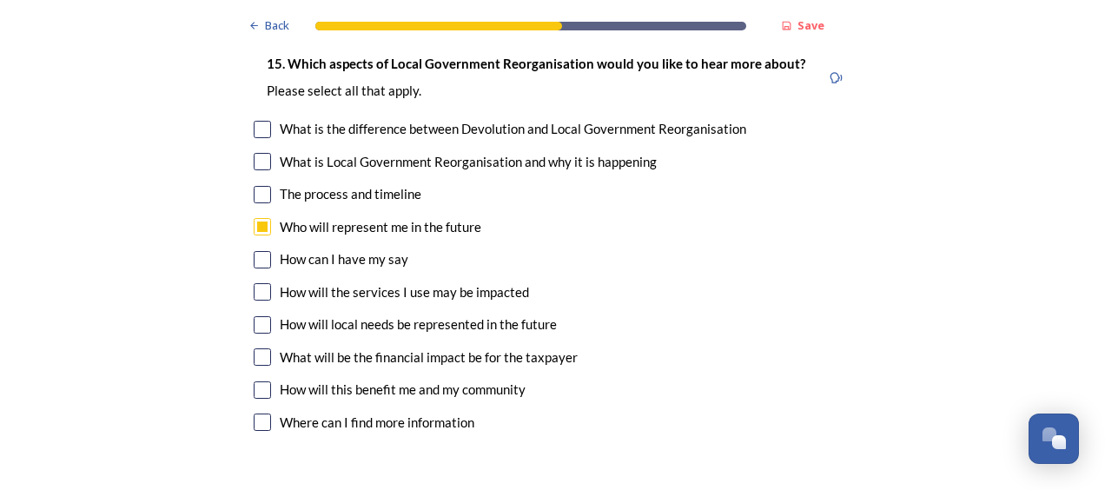
click at [254, 316] on input "checkbox" at bounding box center [262, 324] width 17 height 17
checkbox input "true"
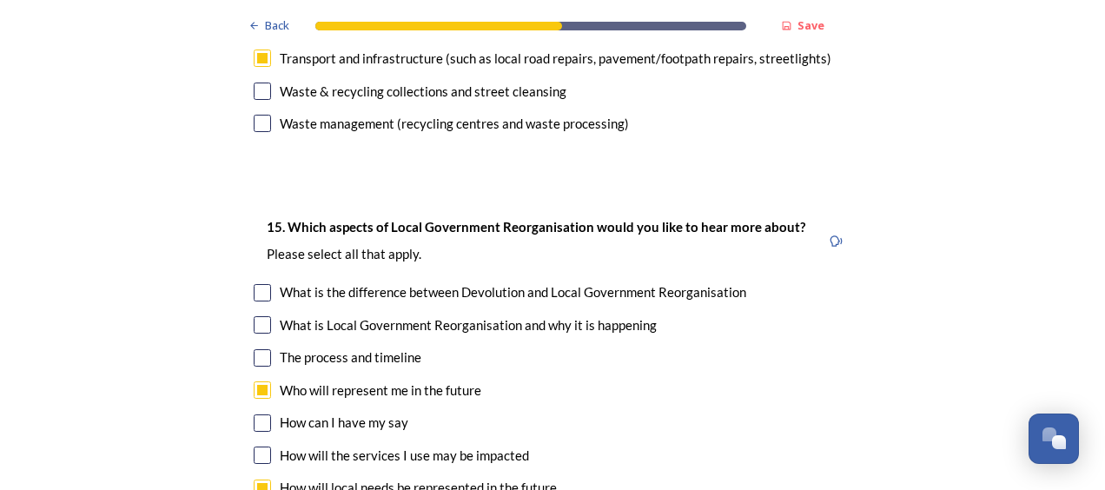
scroll to position [4642, 0]
click at [259, 317] on input "checkbox" at bounding box center [262, 325] width 17 height 17
checkbox input "true"
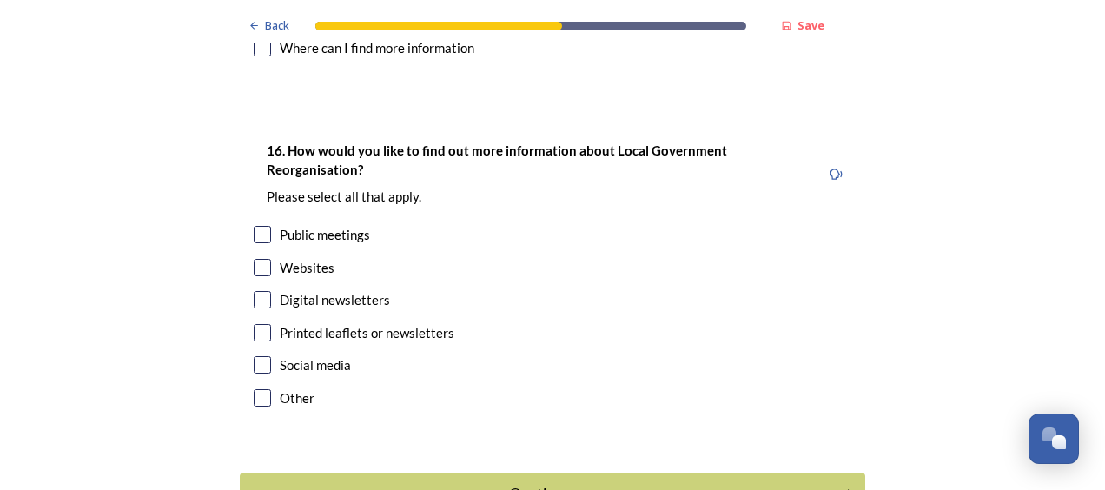
scroll to position [5184, 0]
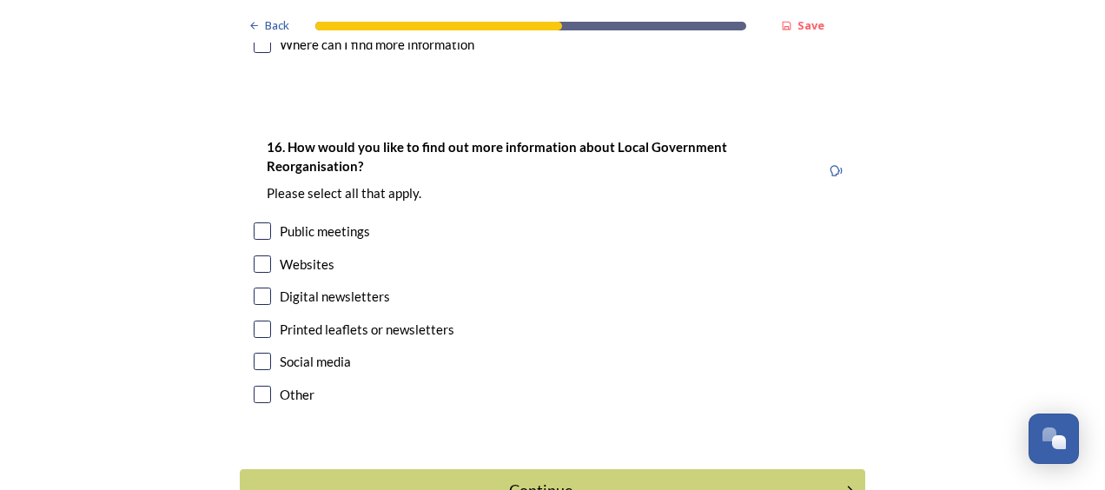
click at [261, 287] on input "checkbox" at bounding box center [262, 295] width 17 height 17
checkbox input "true"
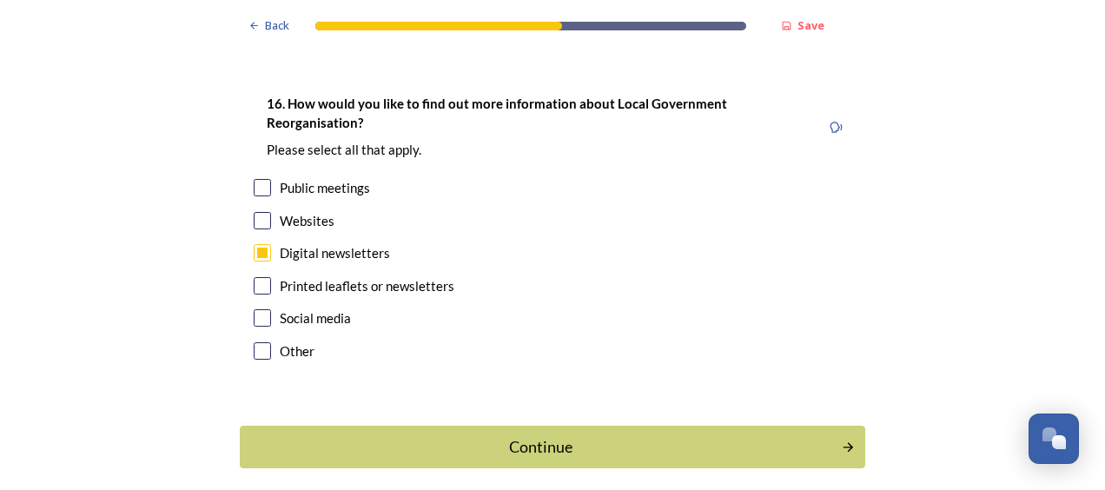
scroll to position [5255, 0]
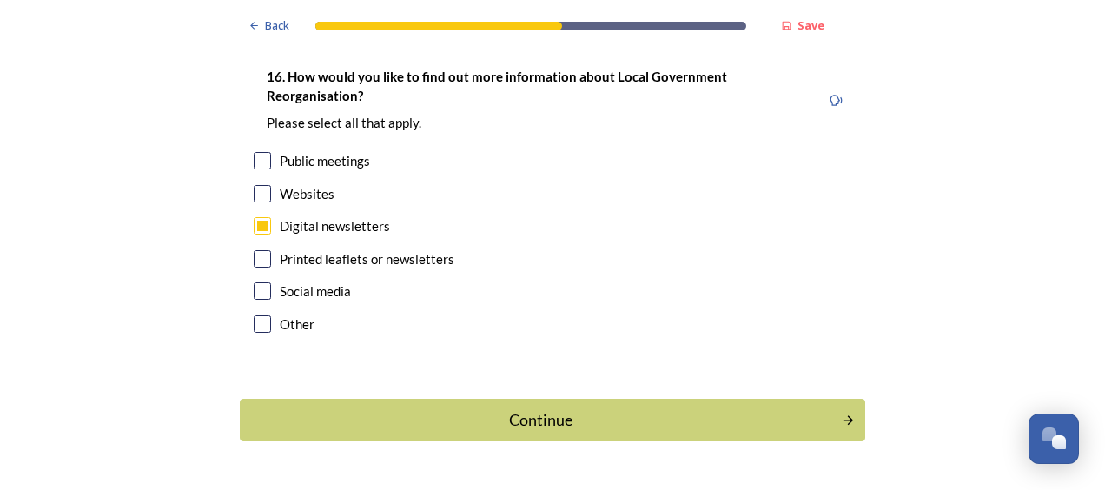
click at [254, 152] on input "checkbox" at bounding box center [262, 160] width 17 height 17
checkbox input "true"
click at [568, 408] on div "Continue" at bounding box center [541, 419] width 588 height 23
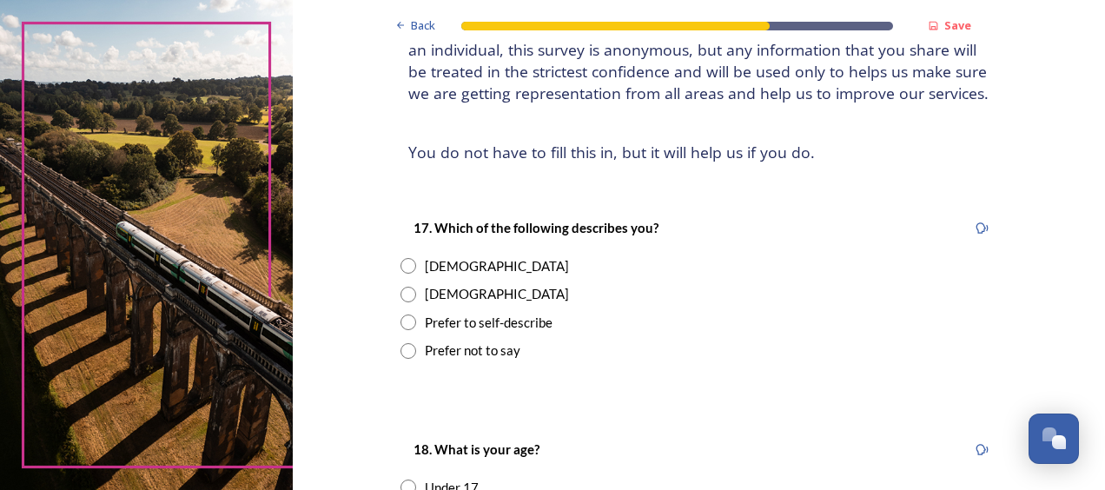
scroll to position [162, 0]
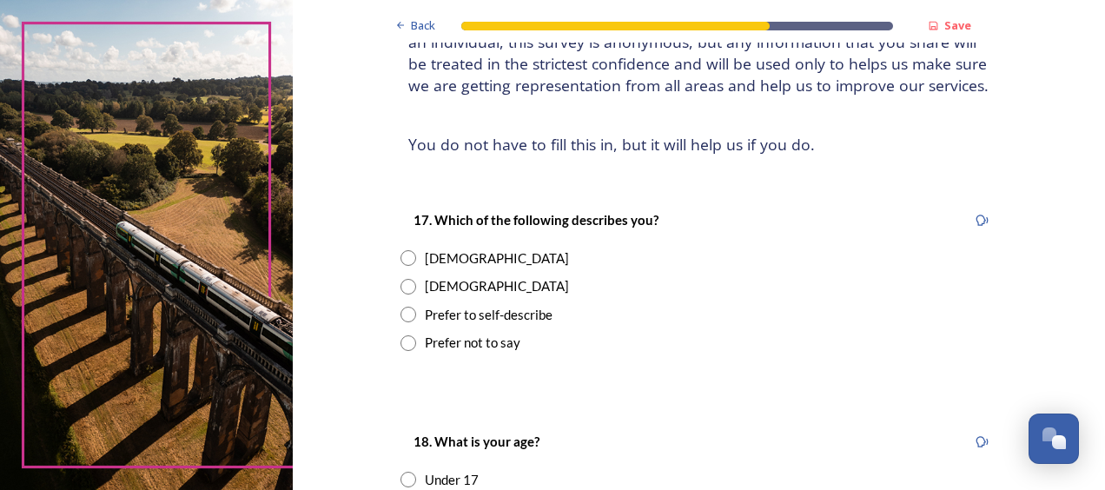
click at [400, 254] on input "radio" at bounding box center [408, 258] width 16 height 16
radio input "true"
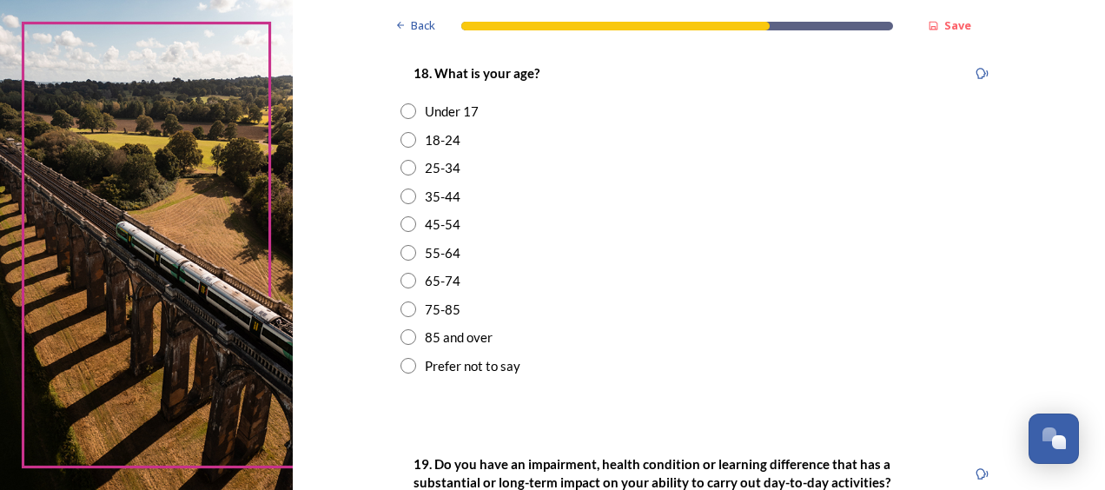
scroll to position [531, 0]
click at [400, 287] on input "radio" at bounding box center [408, 280] width 16 height 16
radio input "true"
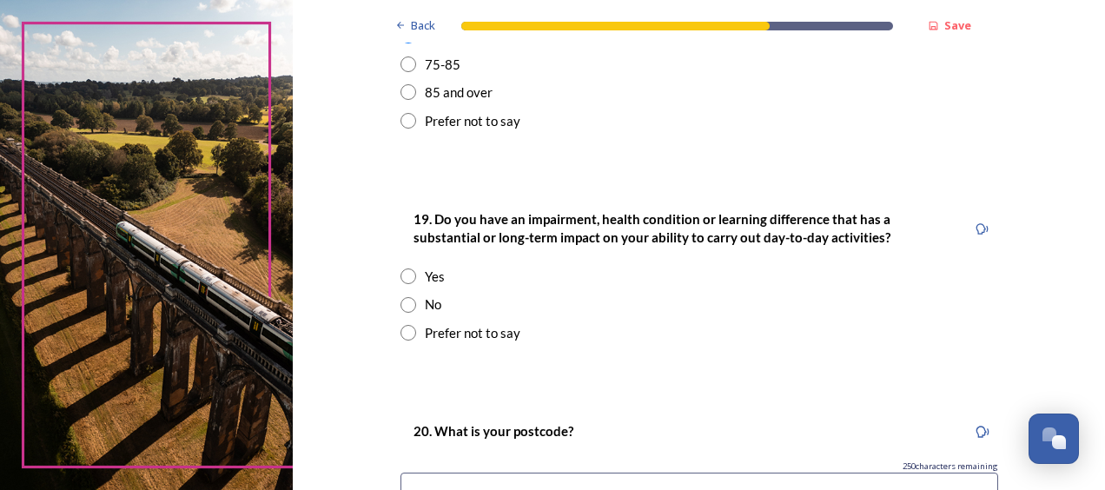
scroll to position [777, 0]
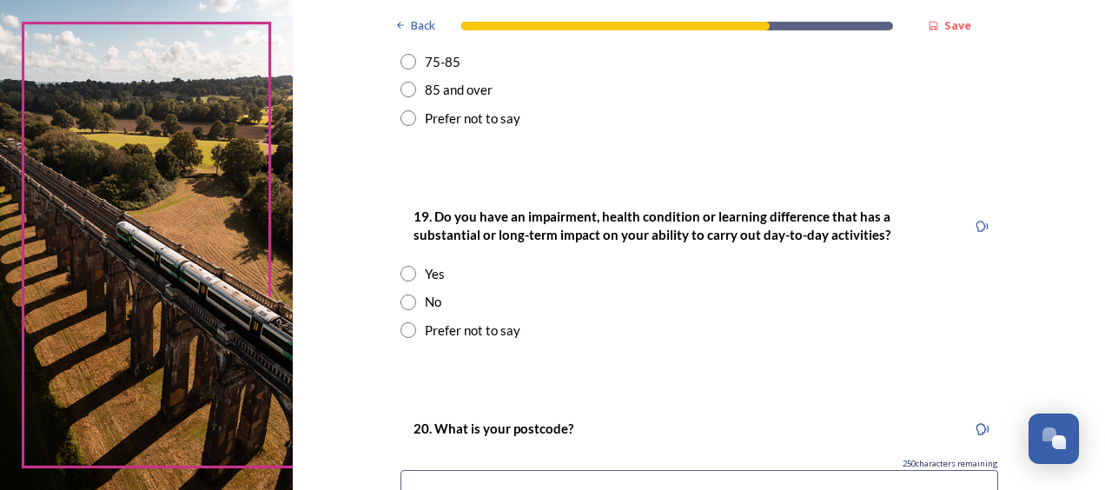
click at [402, 301] on input "radio" at bounding box center [408, 302] width 16 height 16
radio input "true"
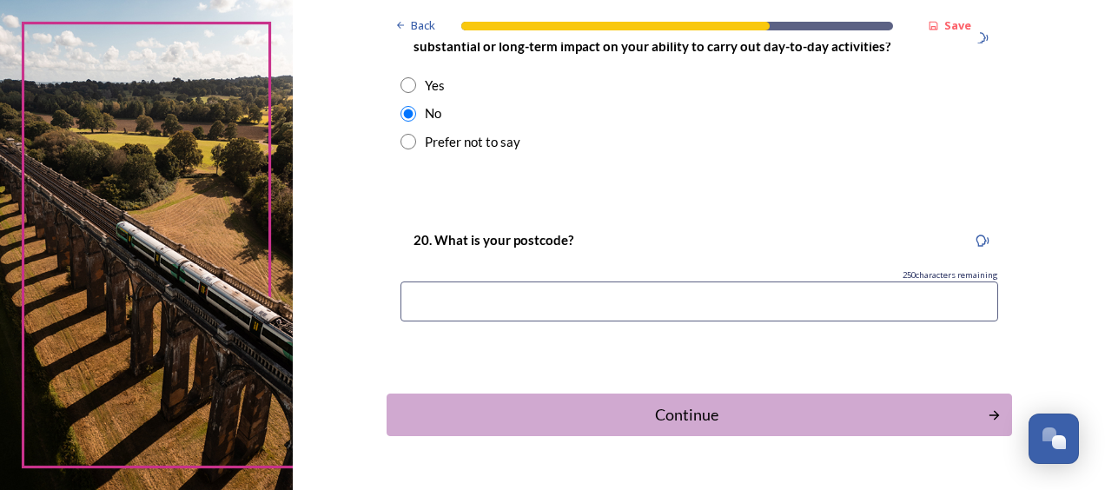
scroll to position [973, 0]
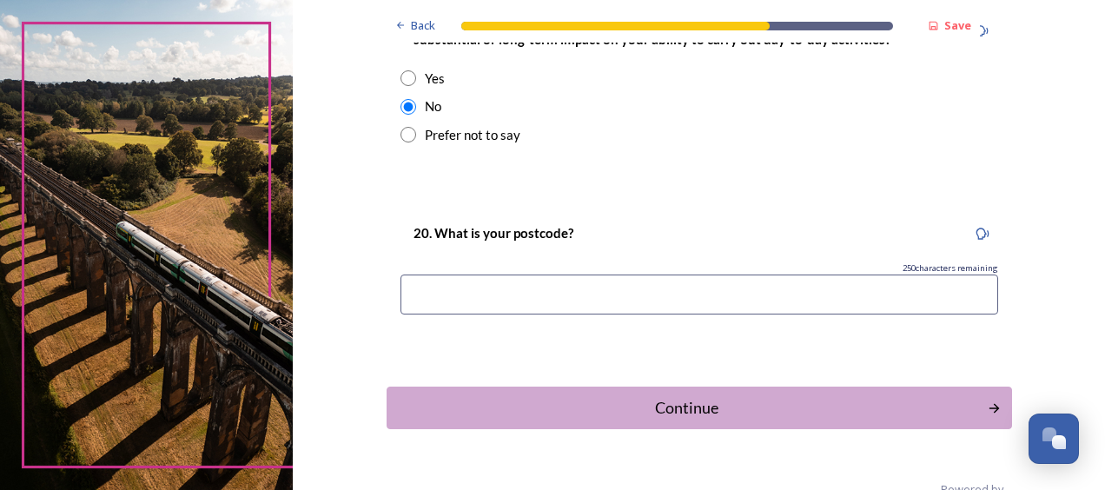
click at [420, 297] on input at bounding box center [698, 294] width 597 height 40
type input "T"
type input "RH10 1SX"
click at [683, 418] on div "Continue" at bounding box center [687, 407] width 588 height 23
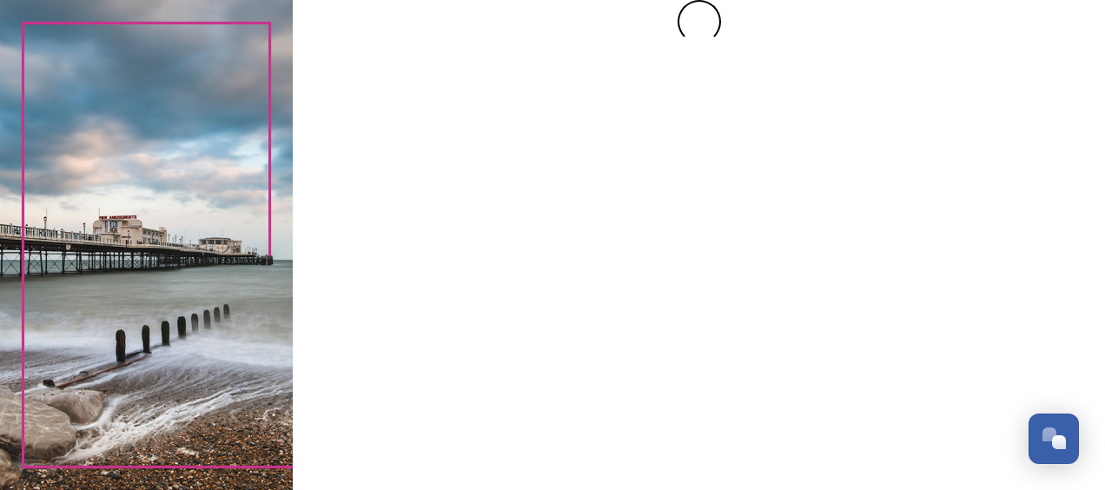
scroll to position [0, 0]
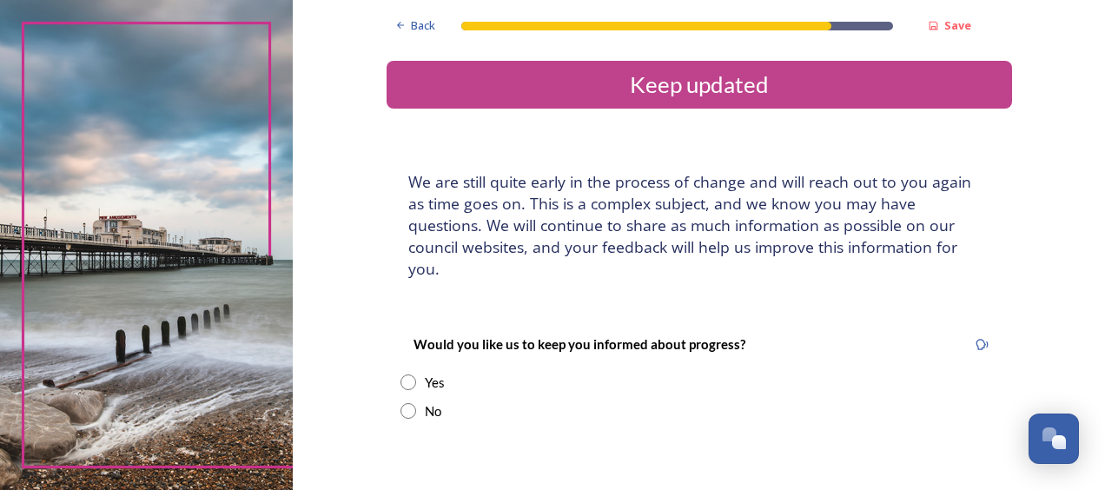
click at [400, 374] on input "radio" at bounding box center [408, 382] width 16 height 16
radio input "true"
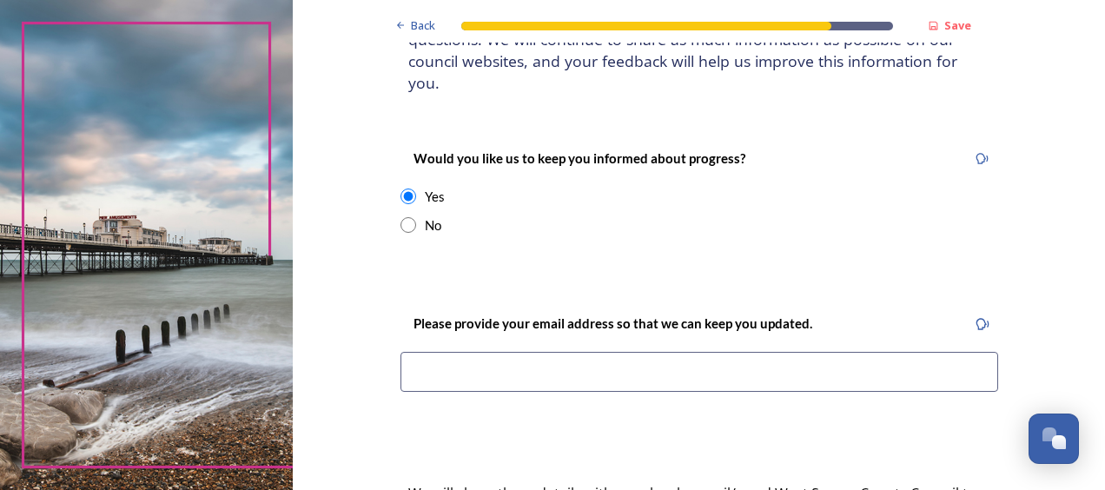
scroll to position [191, 0]
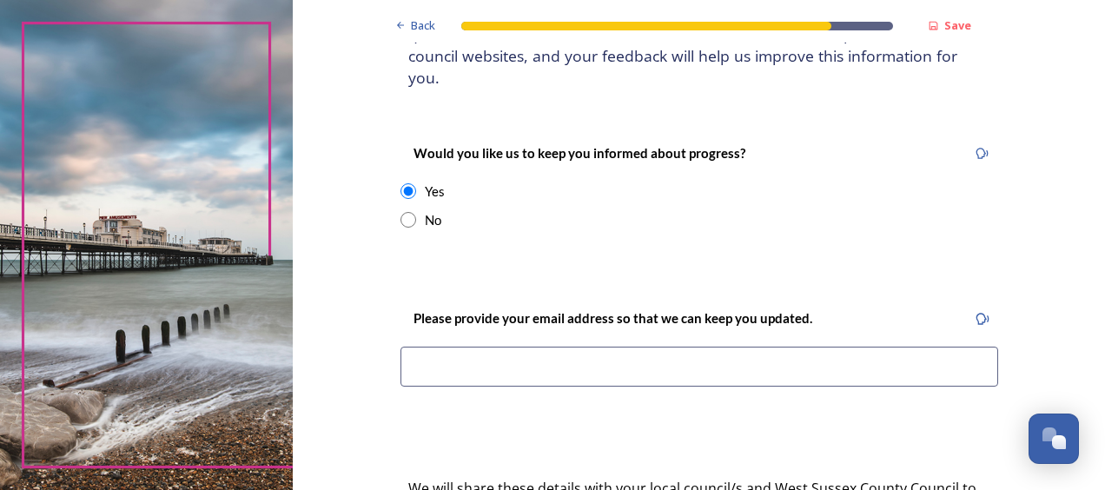
click at [419, 350] on input at bounding box center [698, 366] width 597 height 40
type input "[EMAIL_ADDRESS][DOMAIN_NAME]"
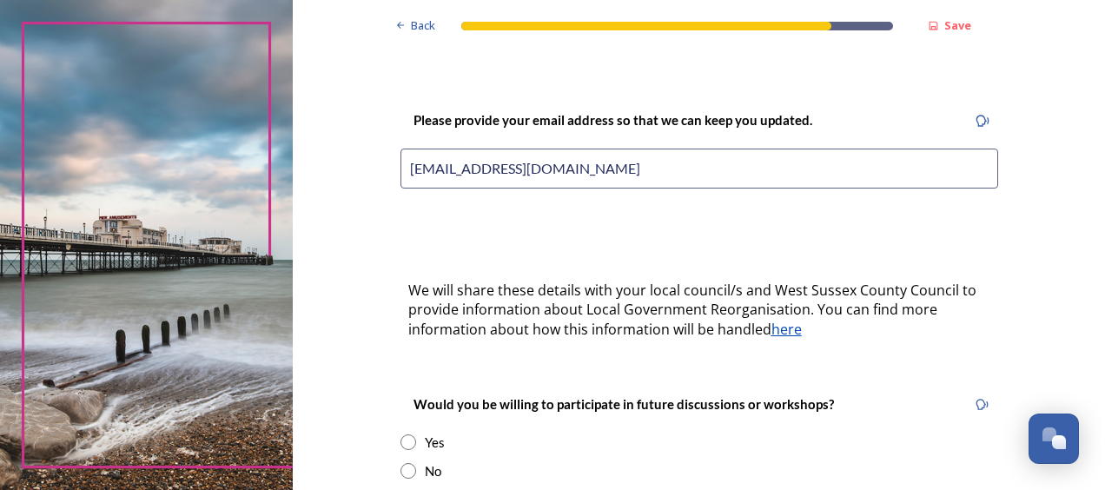
scroll to position [394, 0]
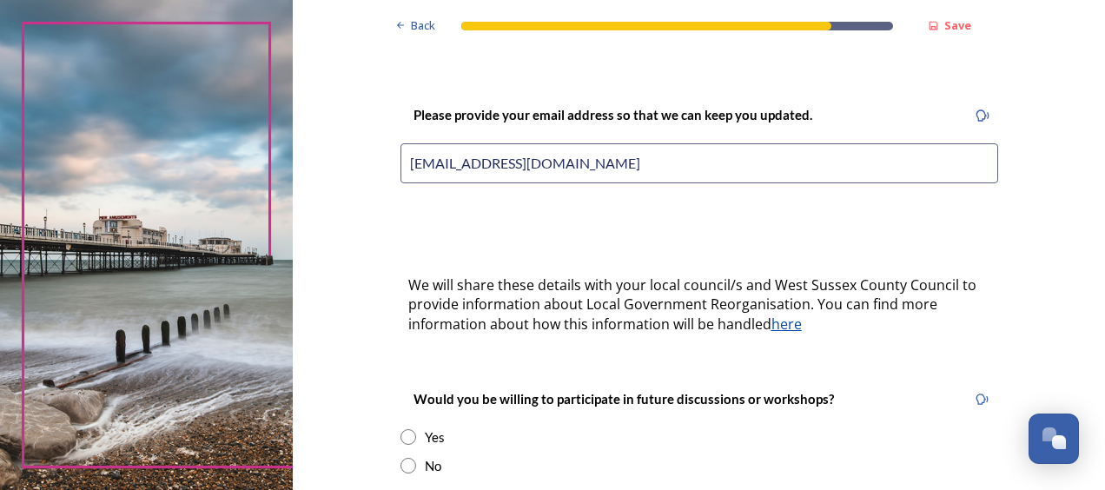
click at [400, 458] on input "radio" at bounding box center [408, 466] width 16 height 16
radio input "true"
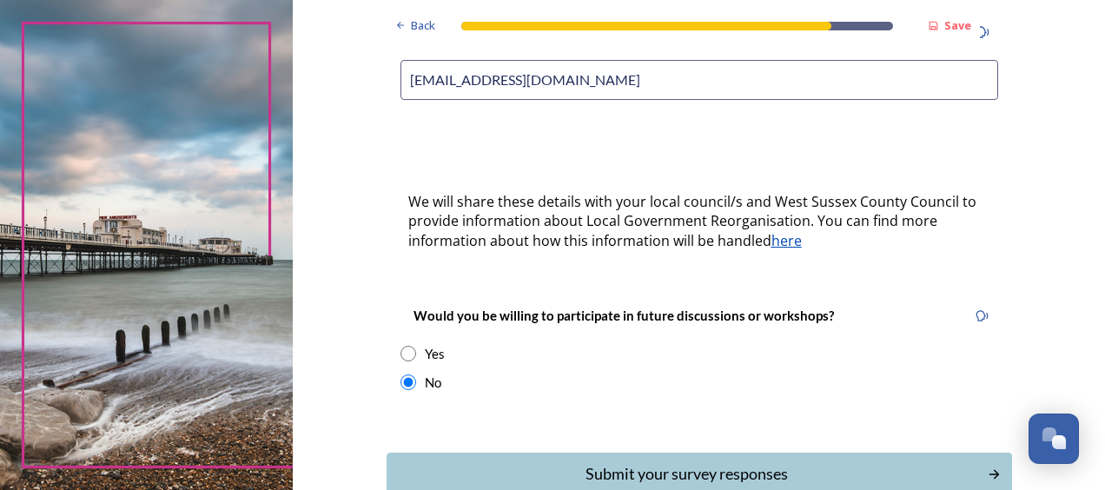
scroll to position [561, 0]
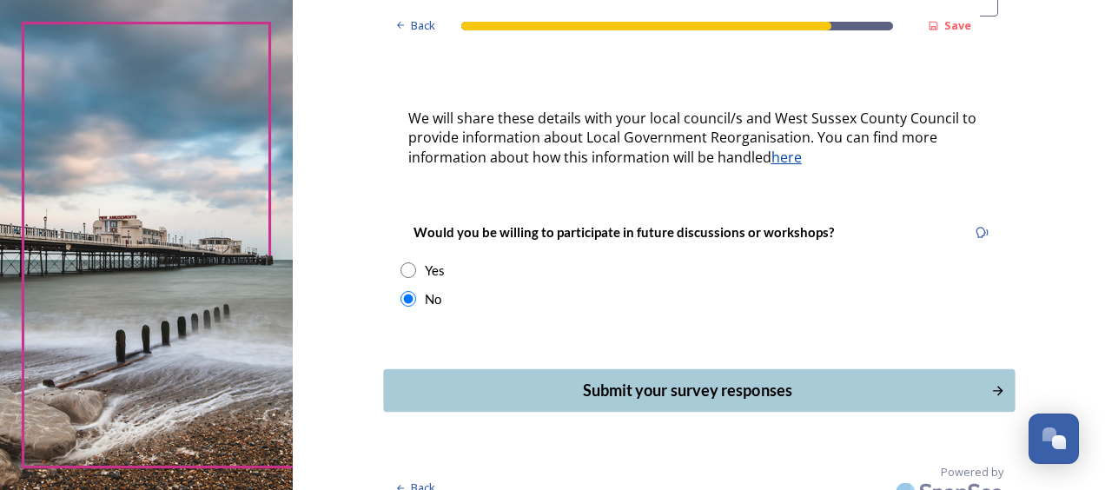
click at [657, 379] on div "Submit your survey responses" at bounding box center [687, 390] width 588 height 23
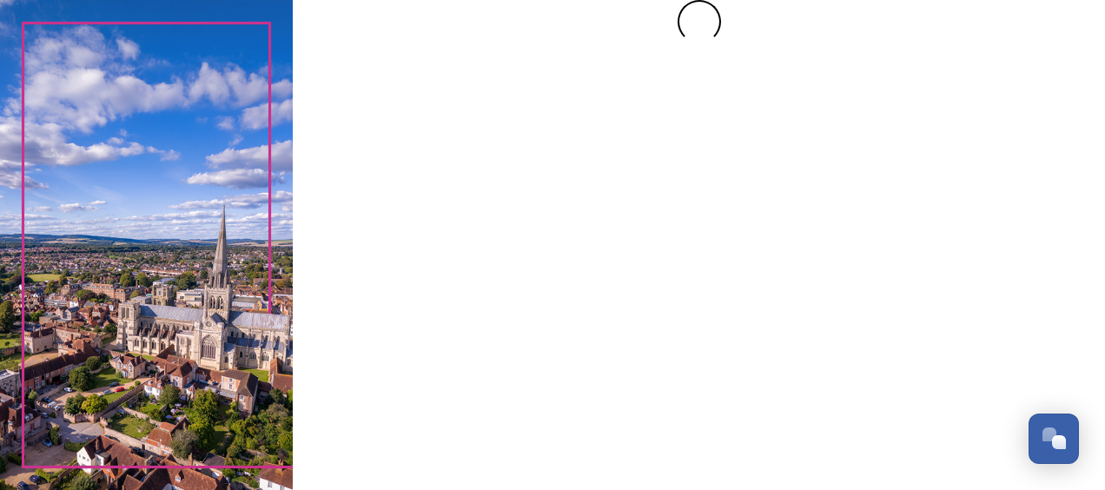
scroll to position [0, 0]
